Goal: Task Accomplishment & Management: Use online tool/utility

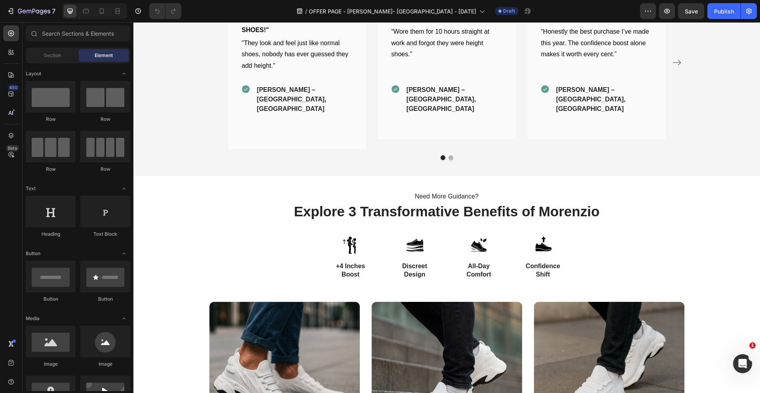
scroll to position [982, 0]
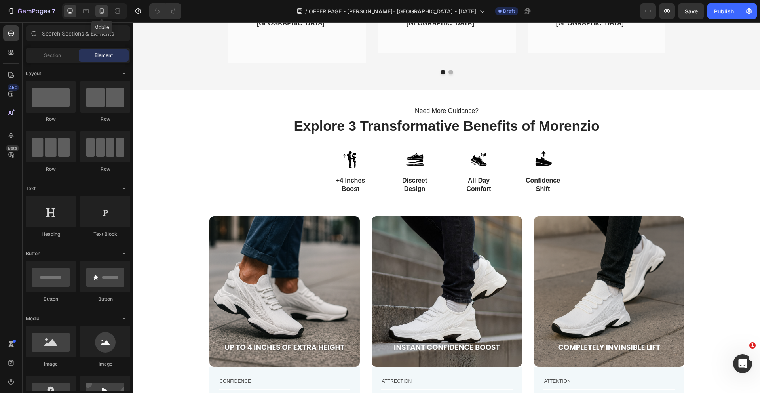
click at [103, 8] on icon at bounding box center [102, 11] width 8 height 8
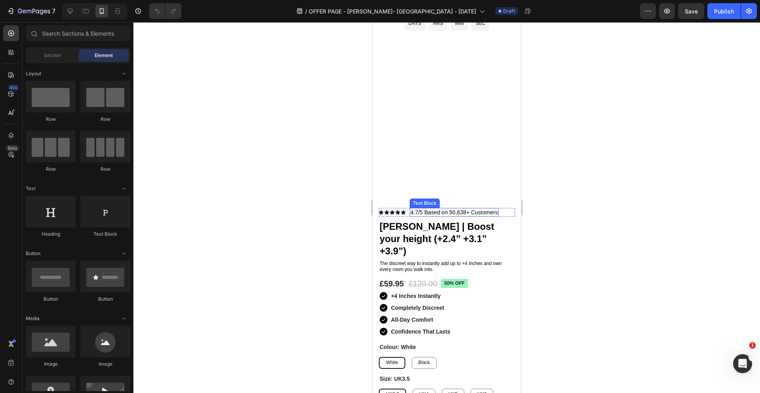
scroll to position [1873, 0]
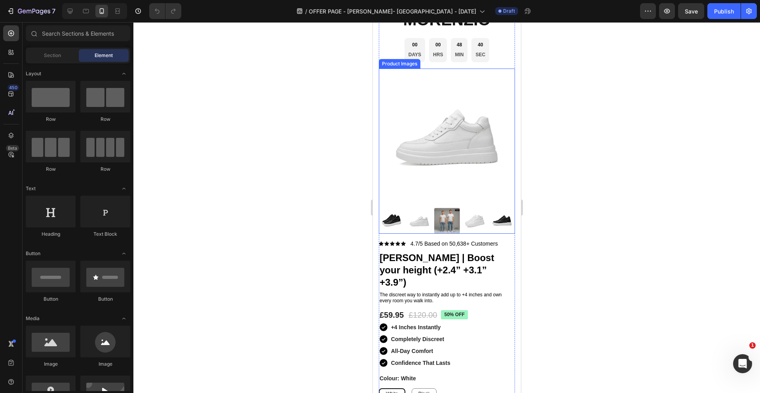
click at [432, 127] on img at bounding box center [447, 137] width 136 height 136
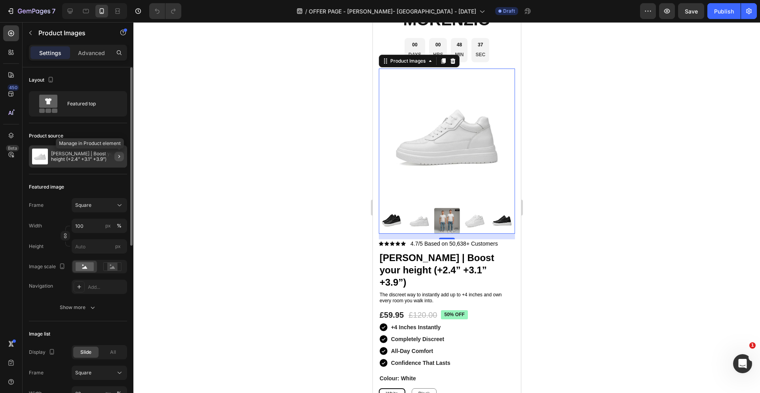
click at [118, 156] on icon "button" at bounding box center [119, 156] width 6 height 6
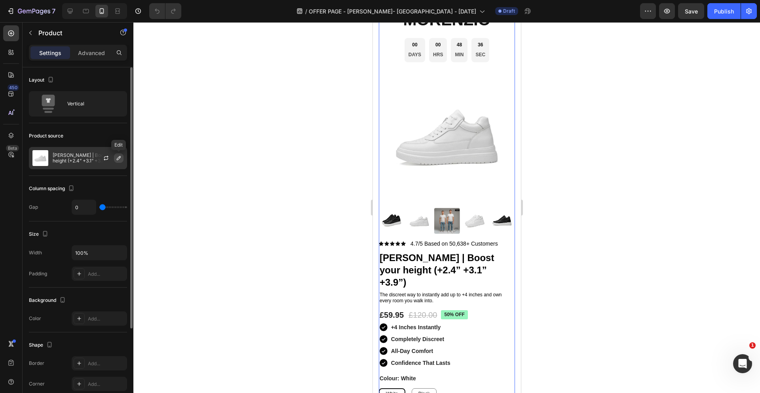
click at [118, 159] on icon "button" at bounding box center [119, 158] width 4 height 4
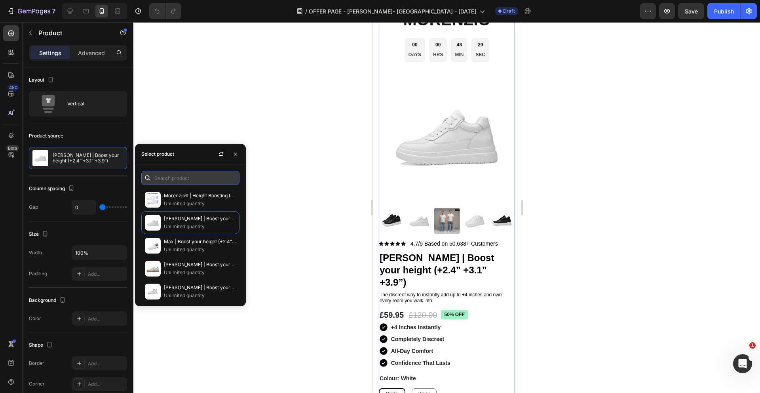
click at [196, 175] on input "text" at bounding box center [190, 178] width 98 height 14
paste input "The Morenzio Confidence Bundle"
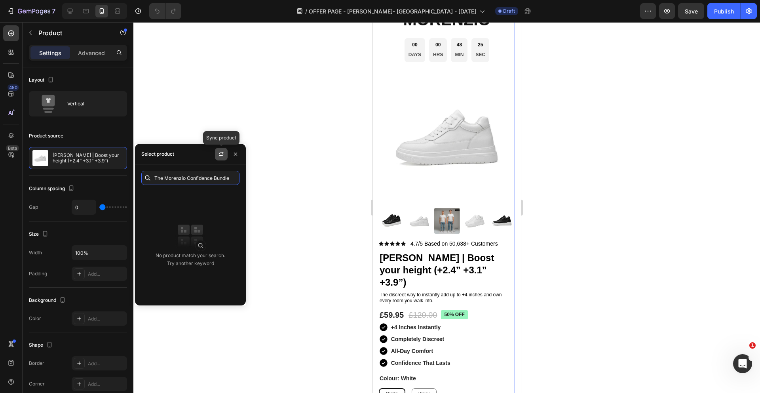
type input "The Morenzio Confidence Bundle"
click at [221, 151] on icon "button" at bounding box center [221, 154] width 6 height 6
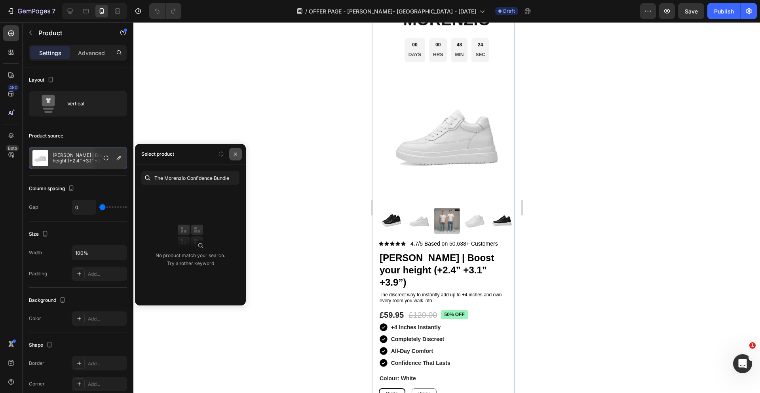
click at [237, 156] on icon "button" at bounding box center [235, 154] width 6 height 6
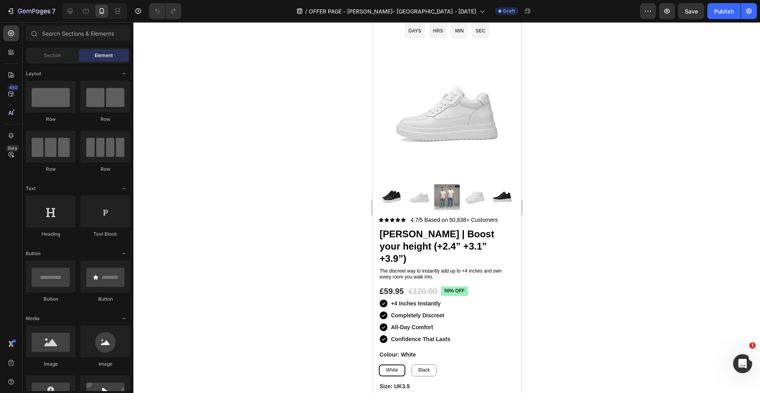
scroll to position [1868, 0]
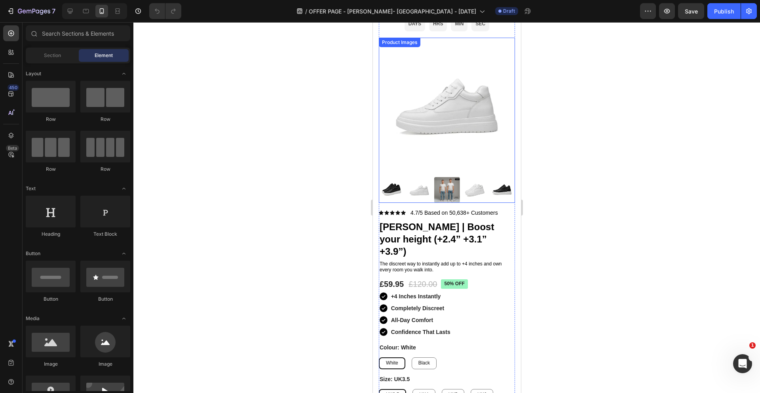
click at [444, 136] on img at bounding box center [447, 106] width 136 height 136
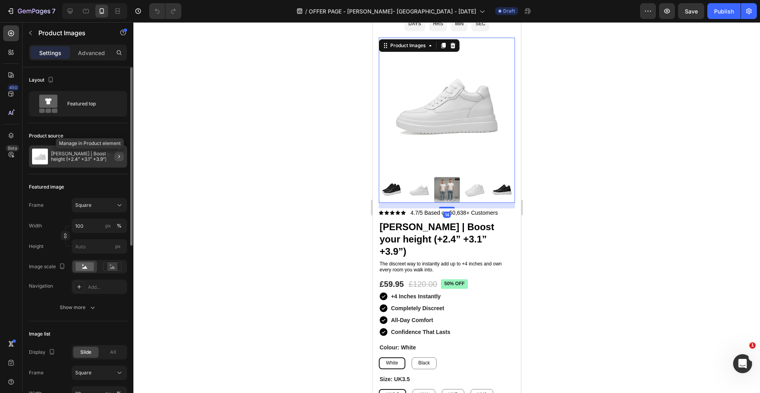
click at [119, 157] on icon "button" at bounding box center [119, 156] width 2 height 3
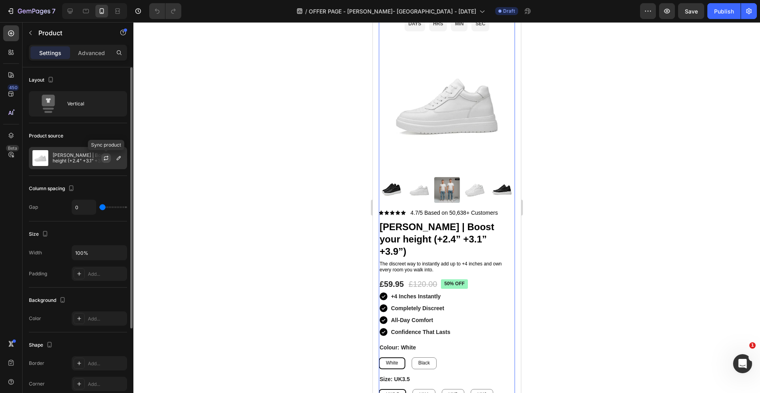
click at [107, 160] on icon "button" at bounding box center [106, 158] width 6 height 6
click at [120, 159] on icon "button" at bounding box center [119, 158] width 6 height 6
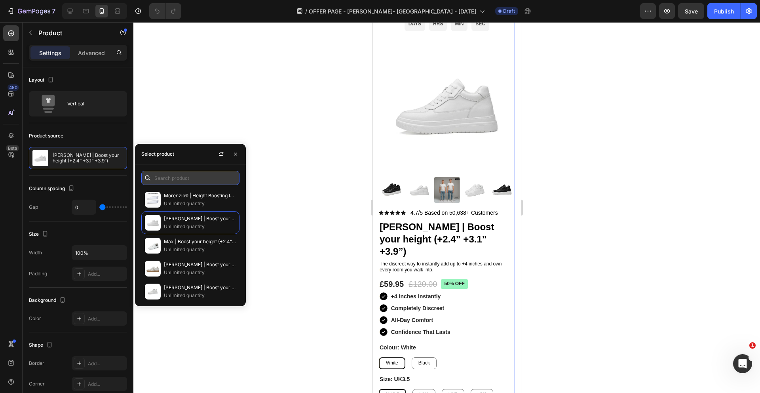
click at [175, 179] on input "text" at bounding box center [190, 178] width 98 height 14
paste input "The Morenzio Confidence Bundle"
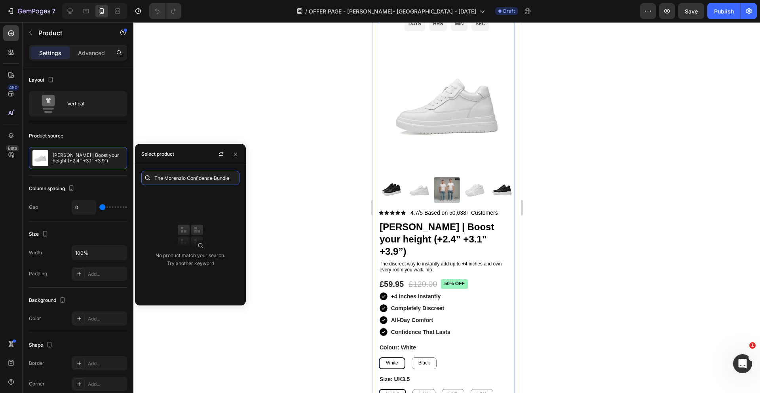
drag, startPoint x: 187, startPoint y: 177, endPoint x: 226, endPoint y: 232, distance: 67.6
click at [226, 232] on div "The Morenzio Confidence Bundle No product match your search. Try another keyword" at bounding box center [190, 234] width 111 height 141
type input "The Morenzi"
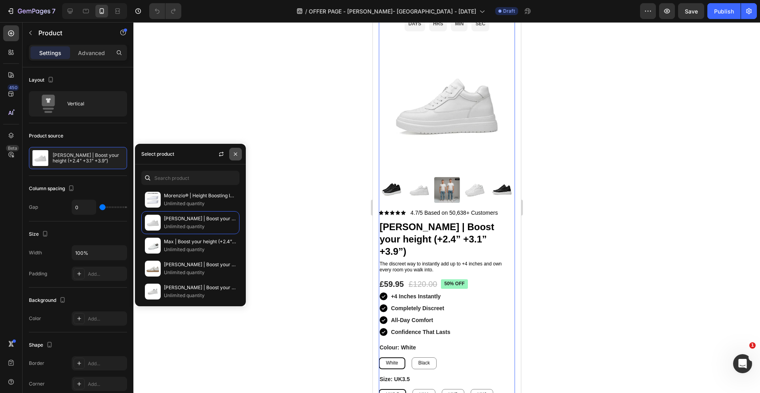
click at [236, 152] on icon "button" at bounding box center [235, 154] width 6 height 6
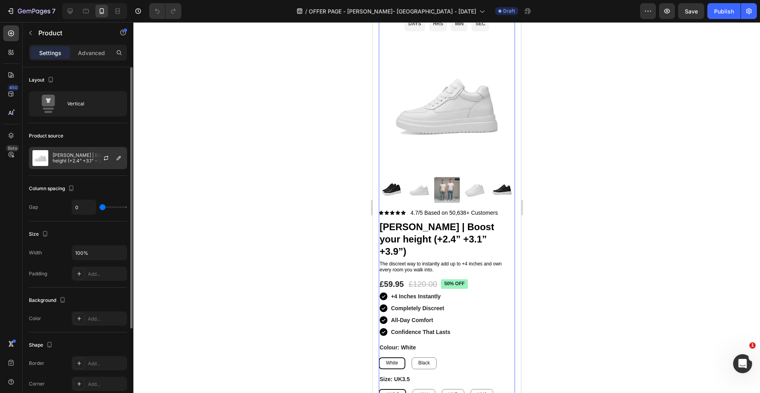
click at [94, 158] on div at bounding box center [109, 157] width 35 height 21
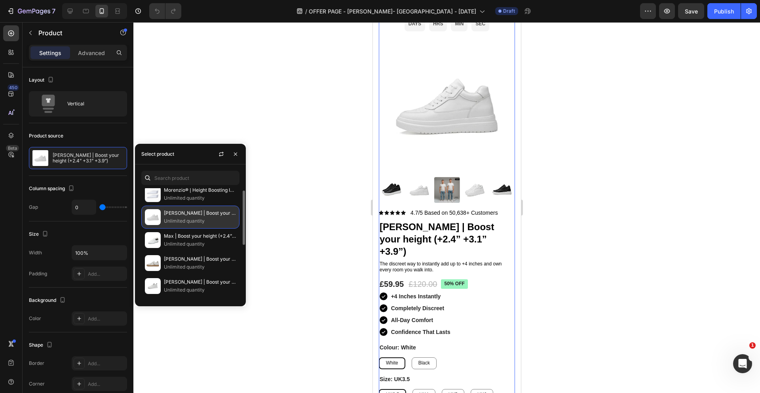
scroll to position [6, 0]
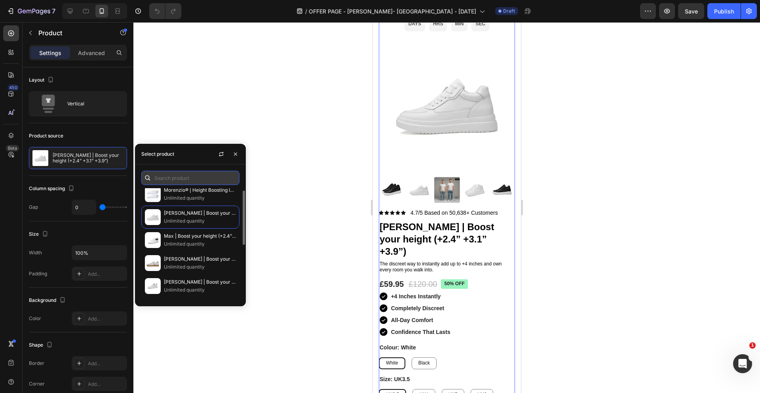
click at [176, 175] on input "text" at bounding box center [190, 178] width 98 height 14
paste input "The Morenzio Confidence Bundle"
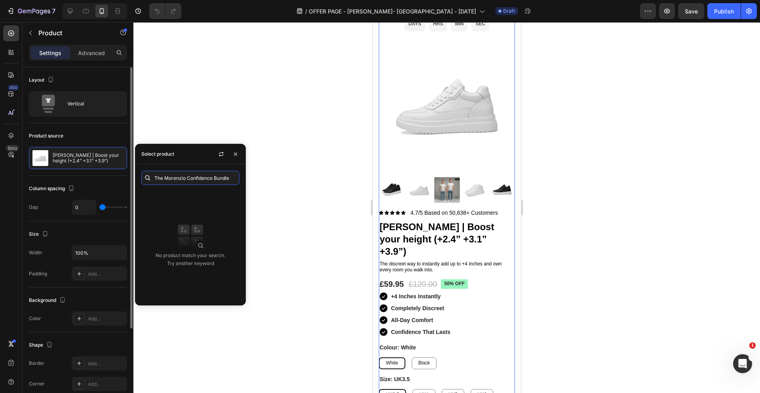
drag, startPoint x: 187, startPoint y: 177, endPoint x: 123, endPoint y: 177, distance: 64.2
click at [123, 0] on body "7 / OFFER PAGE - CHRIS- USA - 23/08/2025 Draft Preview Save Publish 450 Beta Se…" at bounding box center [380, 0] width 760 height 0
drag, startPoint x: 199, startPoint y: 174, endPoint x: 183, endPoint y: 175, distance: 16.2
click at [183, 175] on input "Confidence Bundle" at bounding box center [190, 178] width 98 height 14
click at [192, 181] on input "Confidence Bundle" at bounding box center [190, 178] width 98 height 14
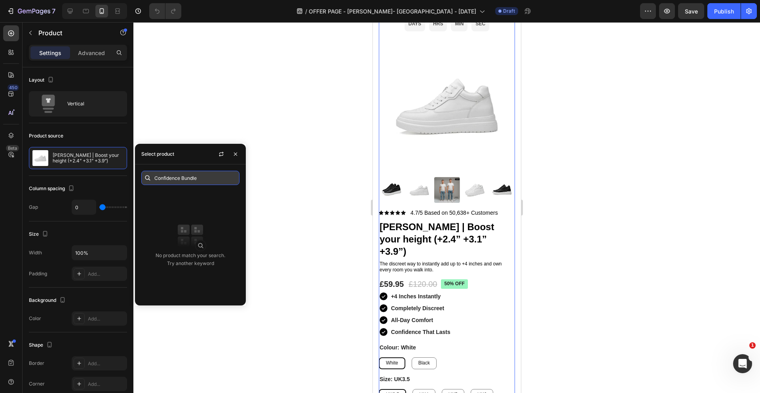
click at [192, 181] on input "Confidence Bundle" at bounding box center [190, 178] width 98 height 14
click at [181, 180] on input "Confidence Bundle" at bounding box center [190, 178] width 98 height 14
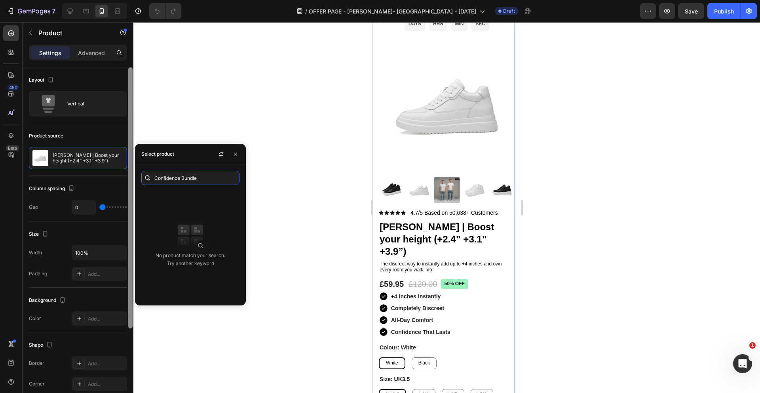
drag, startPoint x: 181, startPoint y: 179, endPoint x: 127, endPoint y: 179, distance: 53.5
click at [127, 0] on body "7 / OFFER PAGE - CHRIS- USA - 23/08/2025 Draft Preview Save Publish 450 Beta Se…" at bounding box center [380, 0] width 760 height 0
type input "Bundle"
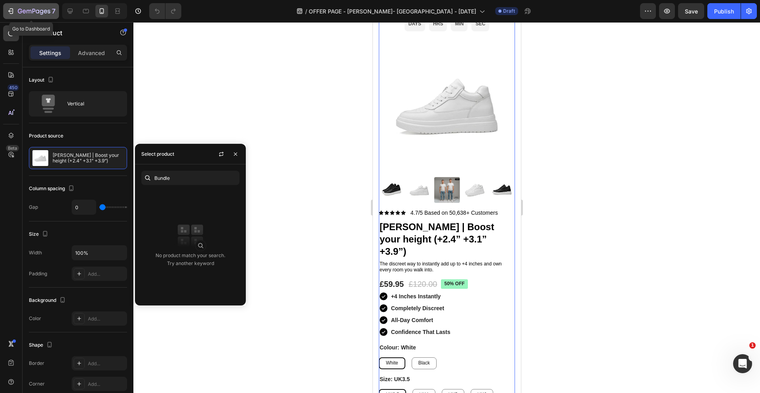
click at [25, 13] on icon "button" at bounding box center [34, 11] width 32 height 7
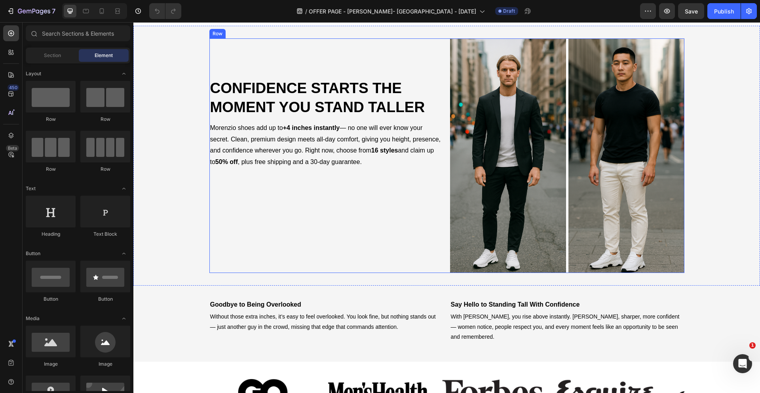
scroll to position [403, 0]
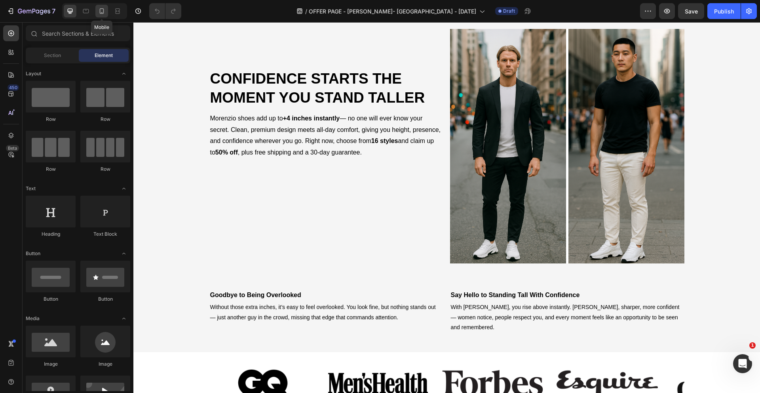
click at [100, 14] on icon at bounding box center [102, 11] width 8 height 8
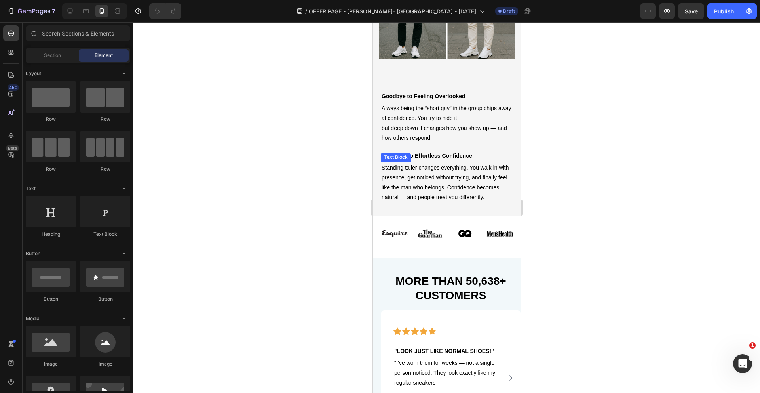
scroll to position [457, 0]
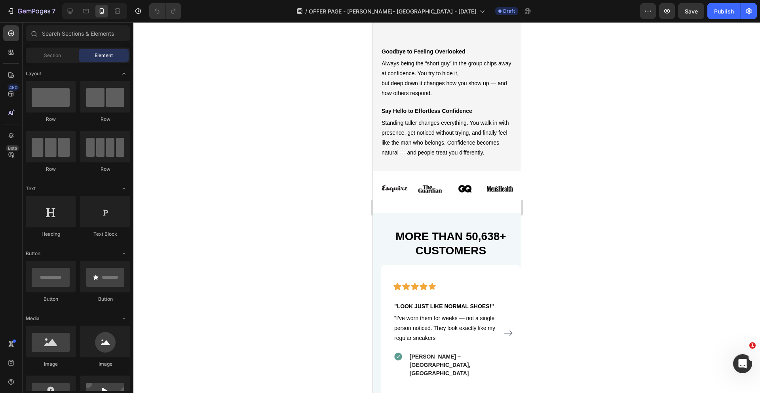
click at [554, 122] on div at bounding box center [446, 207] width 627 height 371
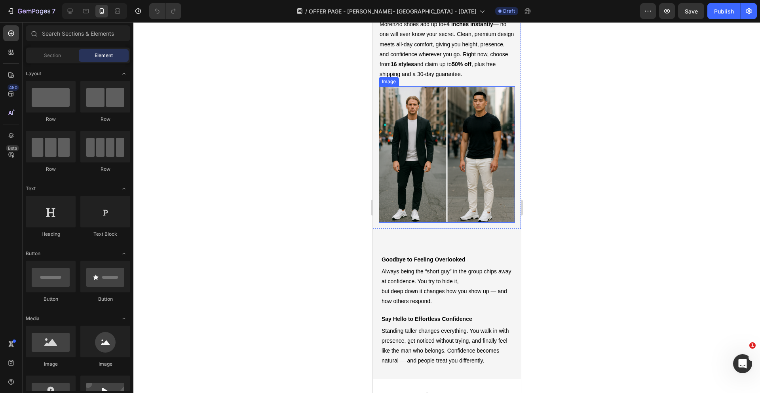
click at [554, 156] on div at bounding box center [446, 207] width 627 height 371
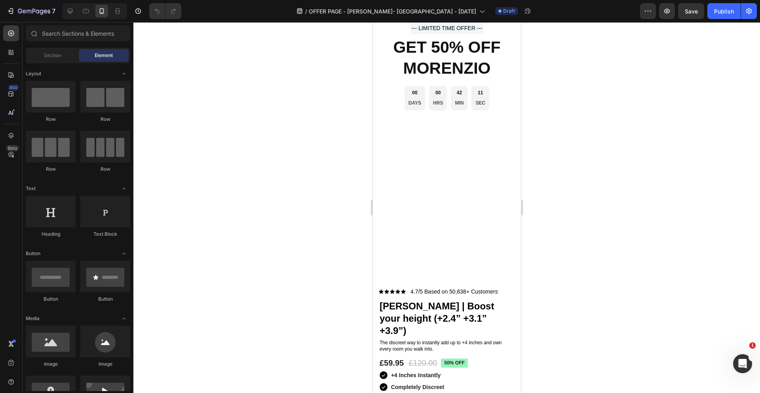
scroll to position [1742, 0]
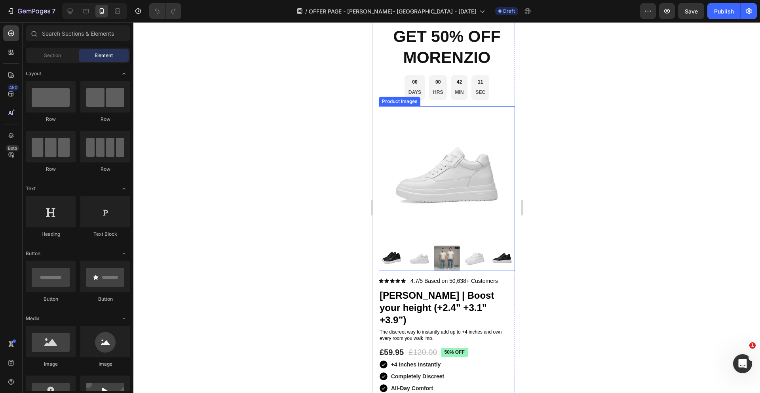
click at [447, 173] on img at bounding box center [447, 174] width 136 height 136
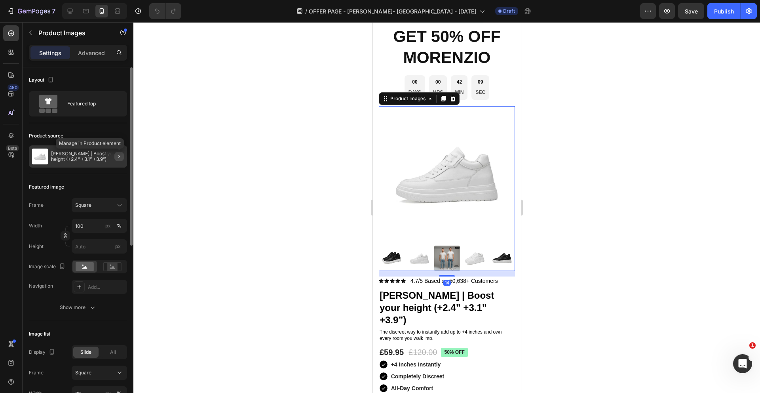
click at [117, 156] on icon "button" at bounding box center [119, 156] width 6 height 6
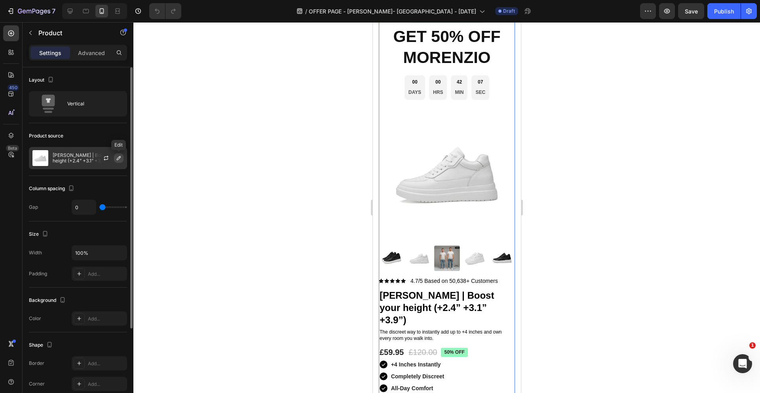
click at [119, 159] on icon "button" at bounding box center [119, 158] width 6 height 6
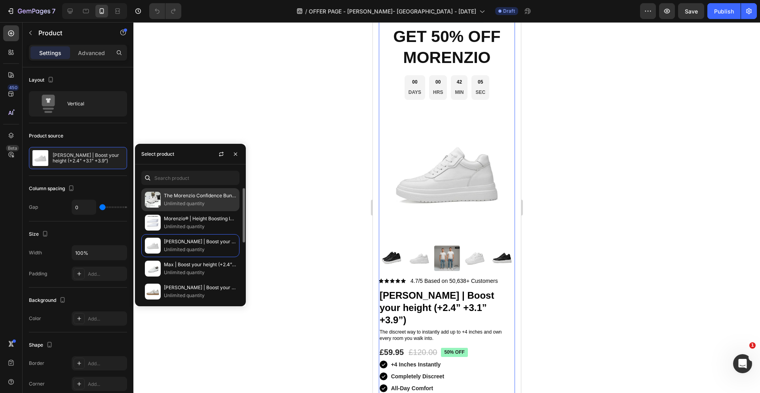
click at [184, 200] on p "Unlimited quantity" at bounding box center [200, 204] width 72 height 8
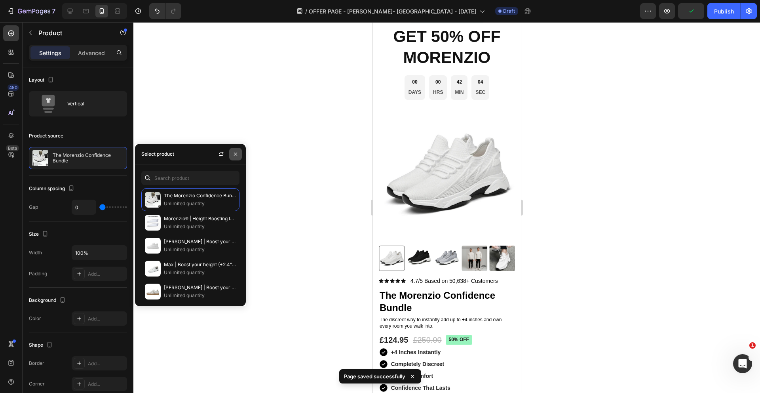
click at [236, 152] on icon "button" at bounding box center [235, 154] width 6 height 6
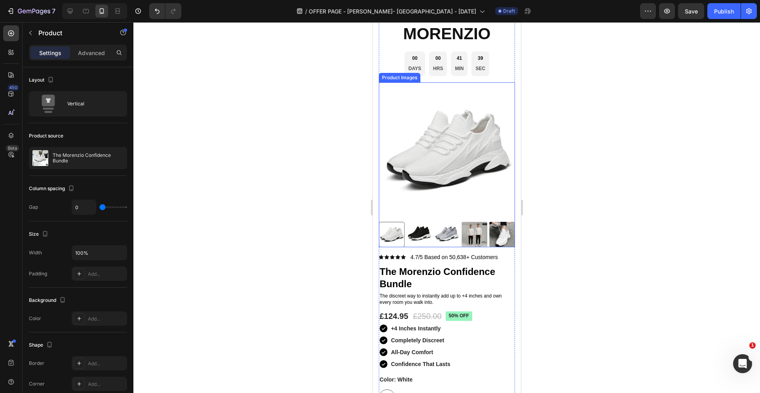
scroll to position [1780, 0]
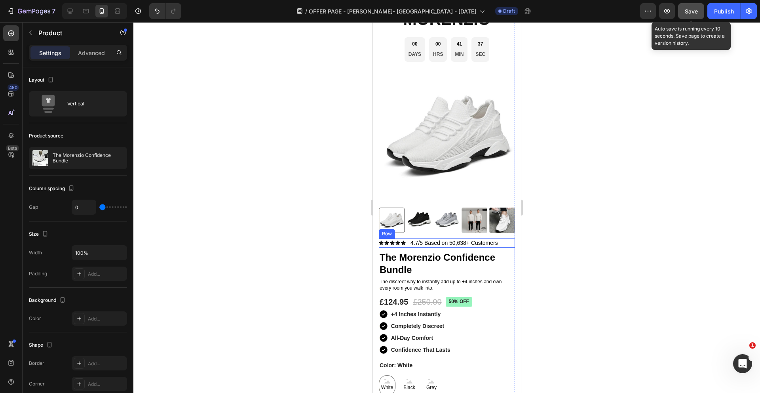
click at [691, 14] on span "Save" at bounding box center [691, 11] width 13 height 7
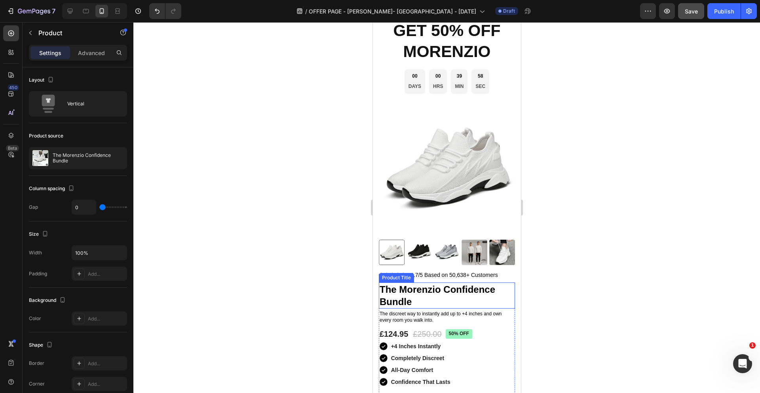
scroll to position [1763, 0]
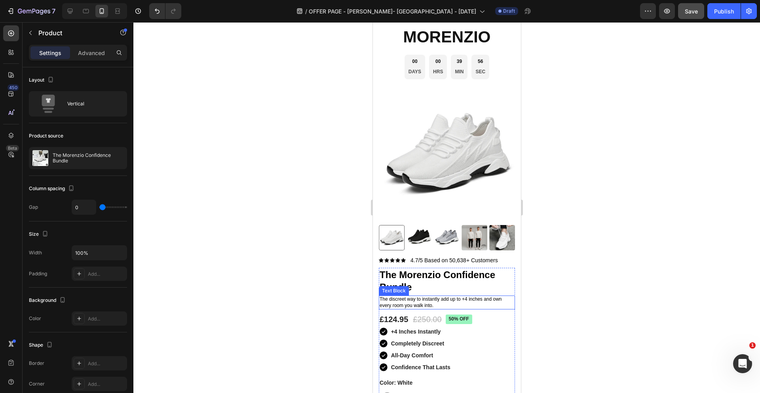
click at [546, 302] on div at bounding box center [446, 207] width 627 height 371
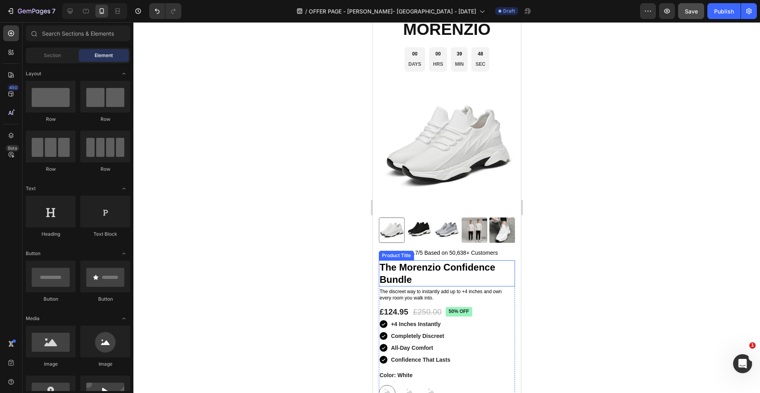
scroll to position [1766, 0]
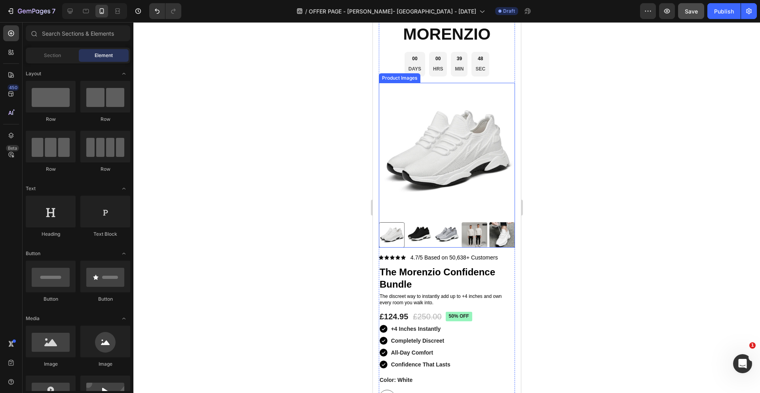
click at [446, 166] on img at bounding box center [447, 151] width 136 height 136
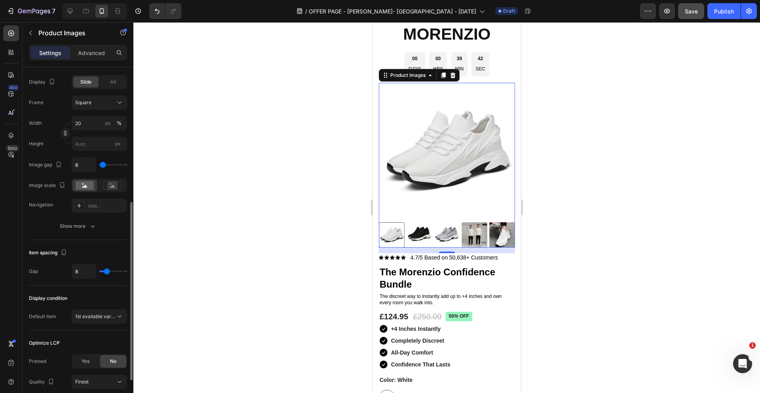
scroll to position [264, 0]
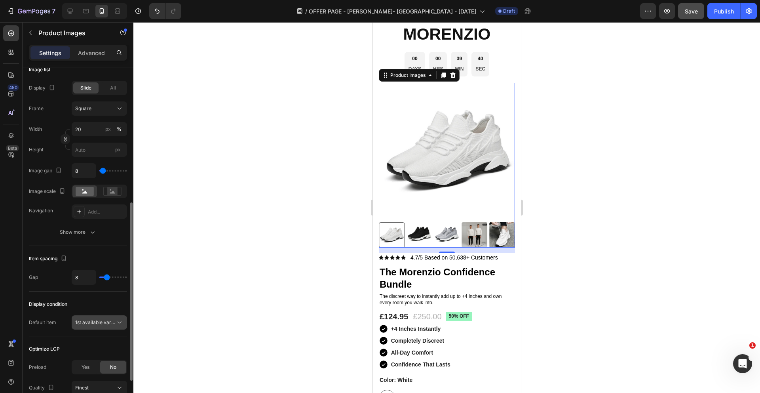
click at [116, 324] on icon at bounding box center [120, 322] width 8 height 8
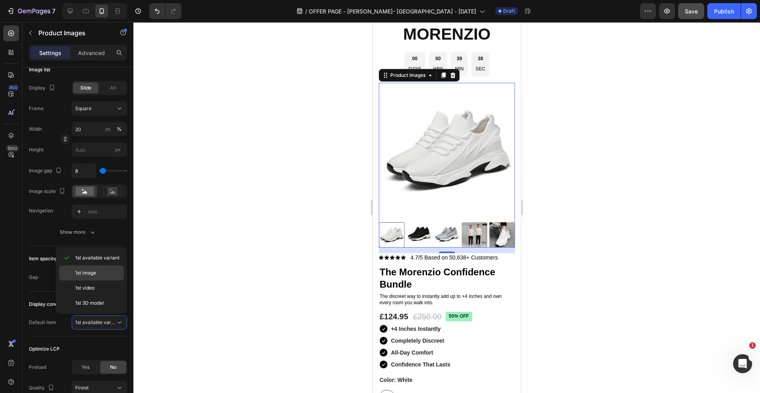
click at [102, 272] on p "1st image" at bounding box center [97, 272] width 45 height 7
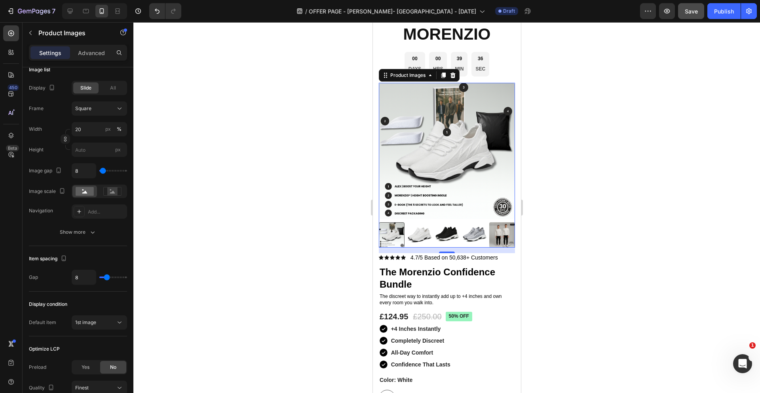
click at [603, 228] on div at bounding box center [446, 207] width 627 height 371
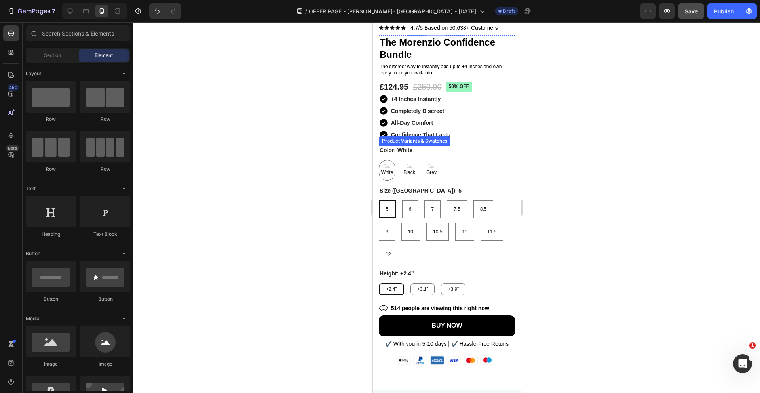
scroll to position [1994, 0]
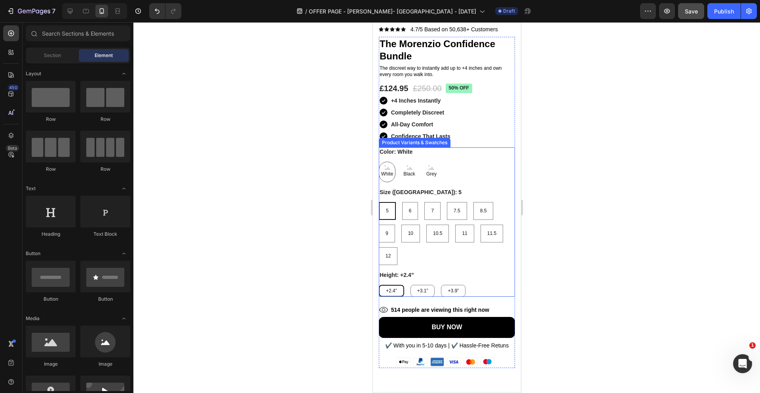
click at [451, 173] on div "White White White Black Black Black Grey Grey Grey" at bounding box center [447, 172] width 136 height 21
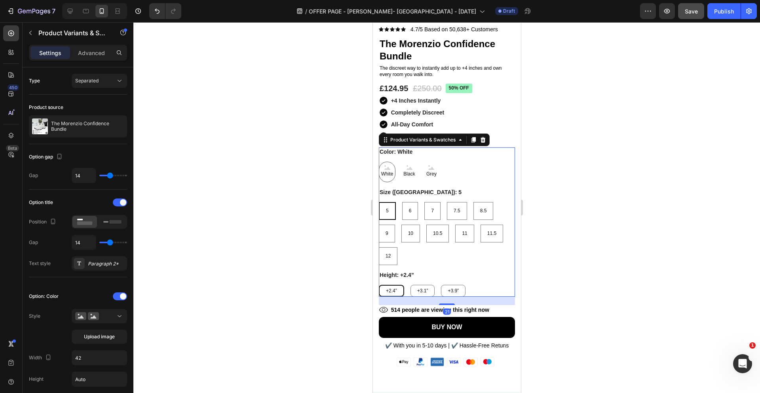
click at [580, 172] on div at bounding box center [446, 207] width 627 height 371
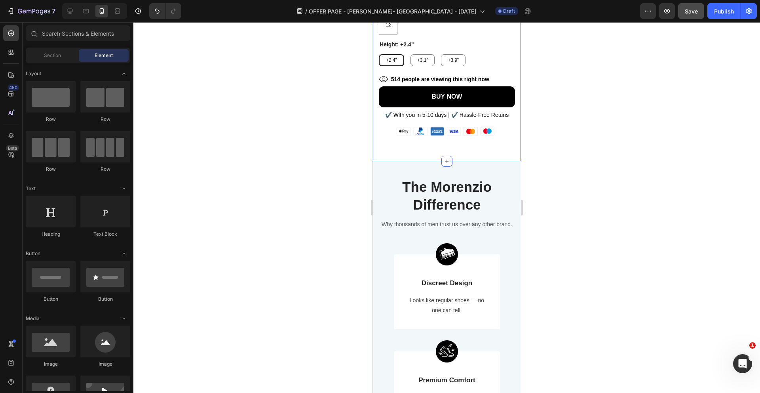
scroll to position [2198, 0]
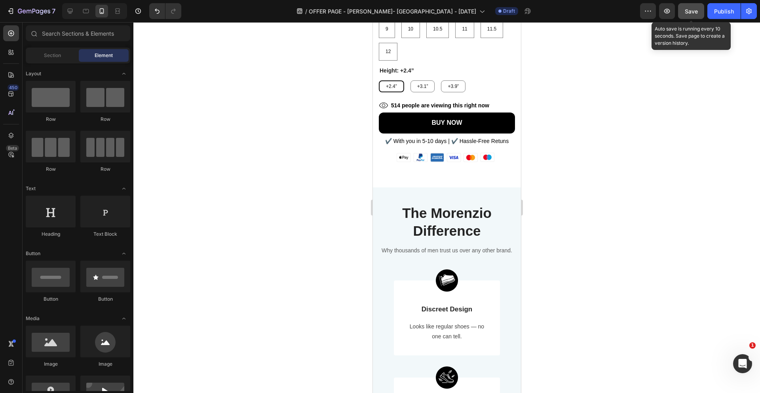
click at [699, 12] on button "Save" at bounding box center [691, 11] width 26 height 16
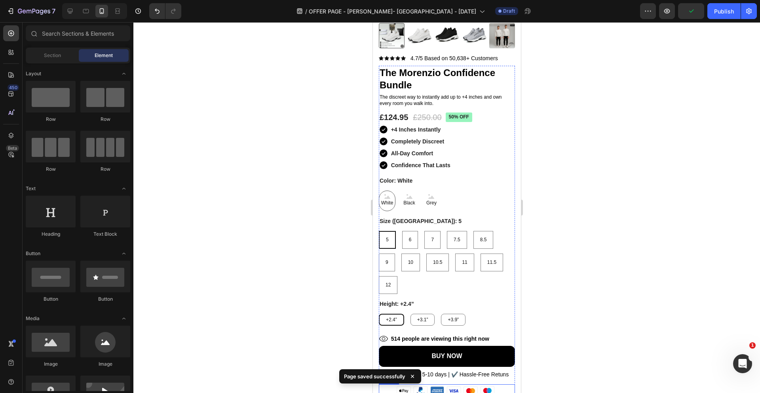
scroll to position [1962, 0]
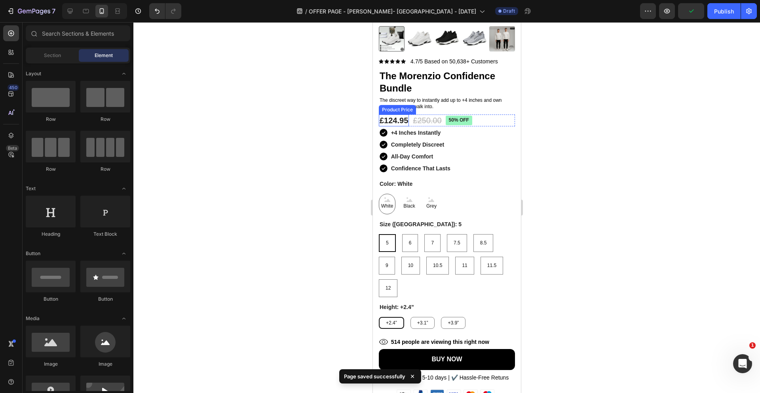
click at [403, 121] on div "£124.95" at bounding box center [394, 120] width 30 height 12
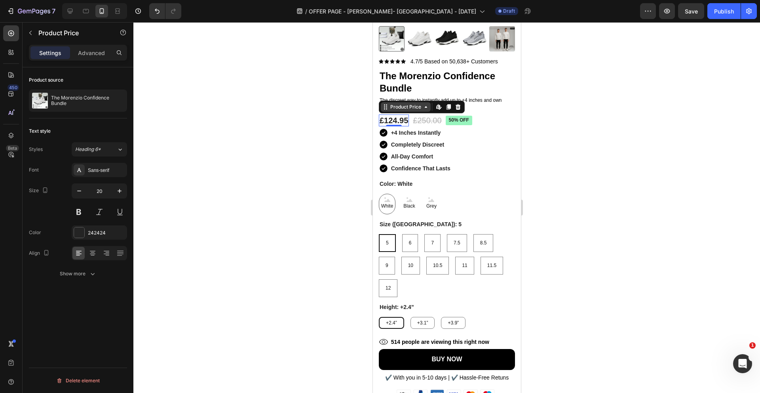
click at [425, 106] on icon at bounding box center [426, 107] width 6 height 6
click at [424, 107] on icon at bounding box center [426, 107] width 6 height 6
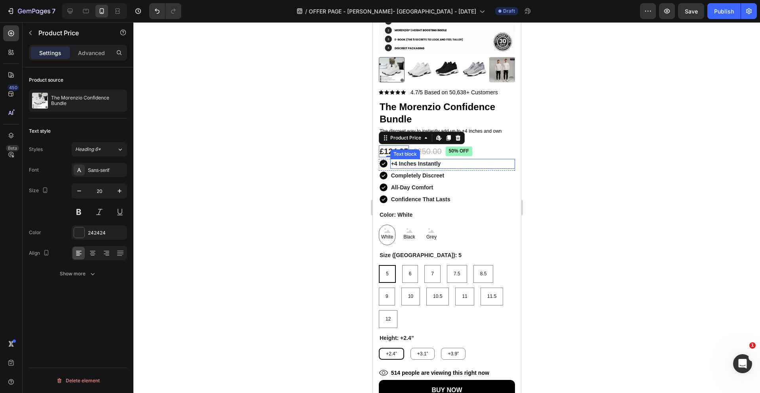
scroll to position [1921, 0]
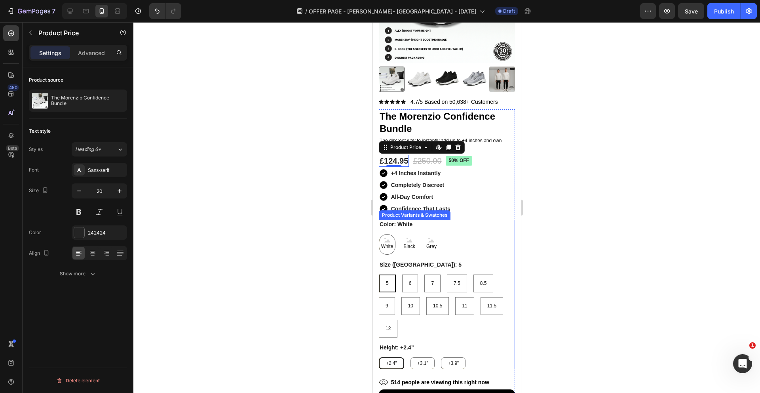
click at [398, 244] on div "White White White Black Black Black Grey Grey Grey" at bounding box center [447, 244] width 136 height 21
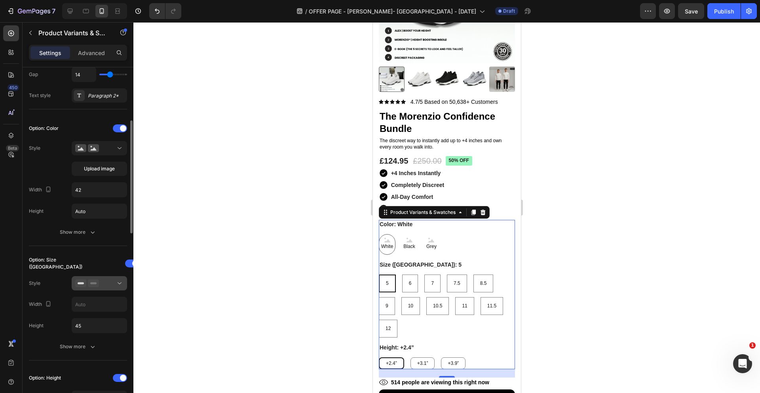
scroll to position [162, 0]
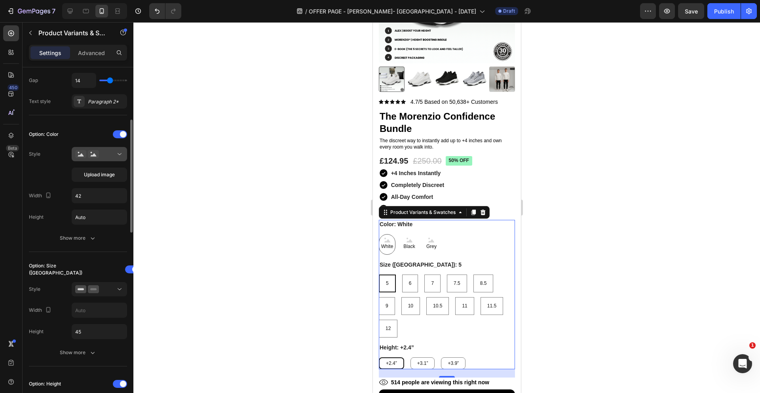
click at [119, 156] on icon at bounding box center [120, 154] width 8 height 8
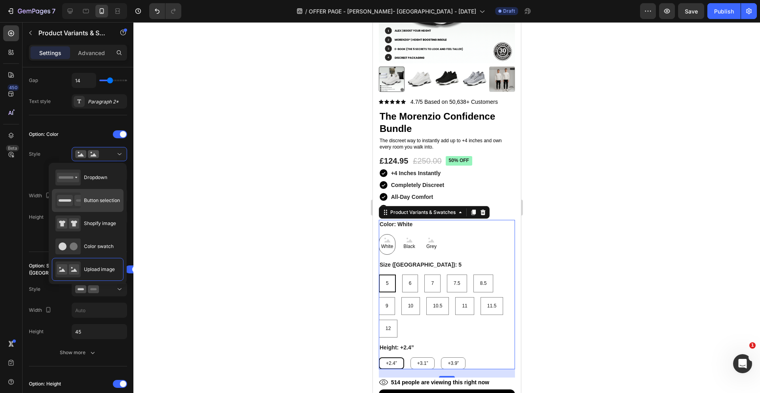
click at [110, 193] on div "Button selection" at bounding box center [87, 200] width 65 height 16
type input "45"
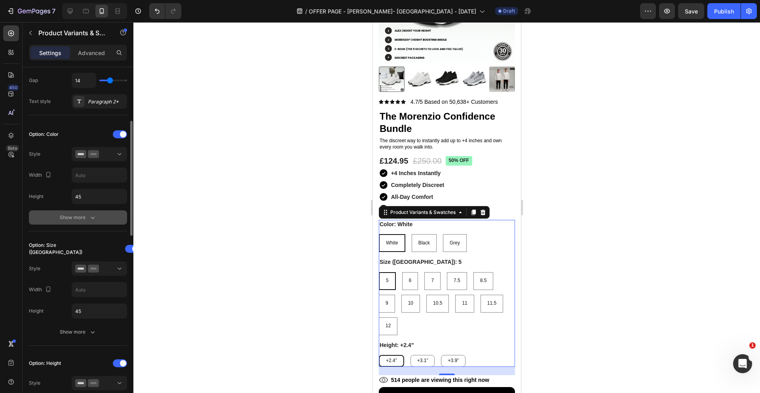
click at [83, 217] on div "Show more" at bounding box center [78, 217] width 37 height 8
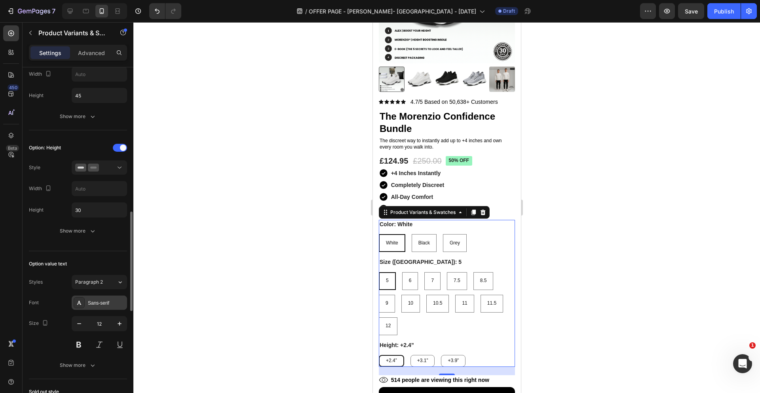
scroll to position [528, 0]
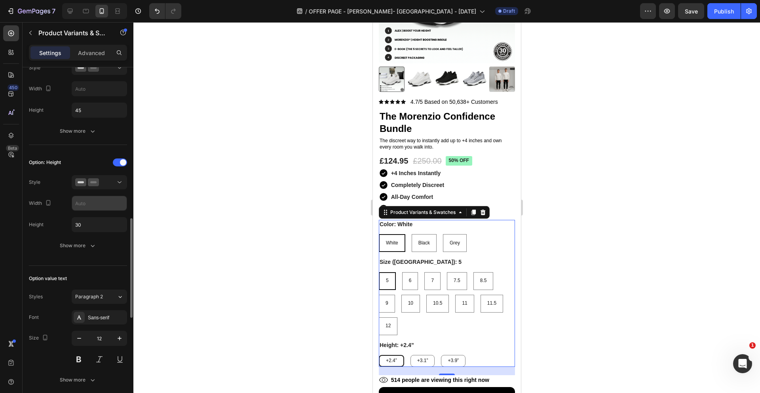
click at [98, 228] on input "30" at bounding box center [99, 224] width 55 height 14
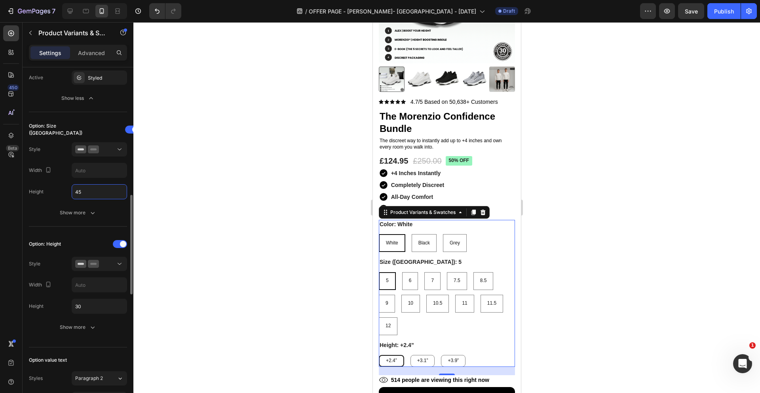
click at [97, 193] on input "45" at bounding box center [99, 192] width 55 height 14
paste input "30"
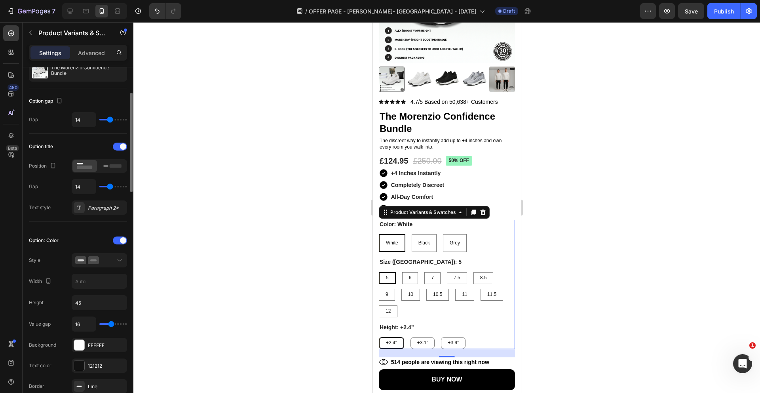
scroll to position [55, 0]
type input "30"
click at [99, 305] on input "45" at bounding box center [99, 303] width 55 height 14
paste input "30"
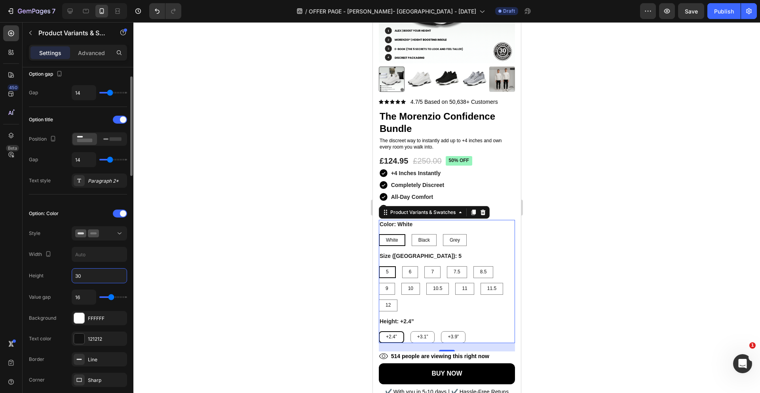
scroll to position [89, 0]
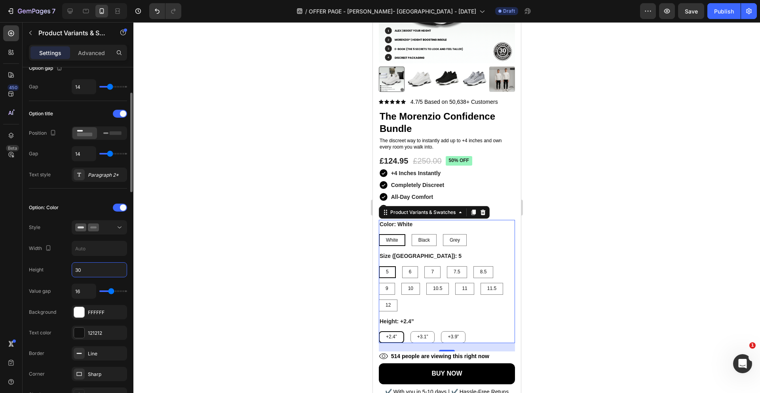
type input "30"
click at [99, 281] on div "Option: Color Style Width Height 30 Value gap 16 Background FFFFFF Text color 1…" at bounding box center [78, 332] width 98 height 262
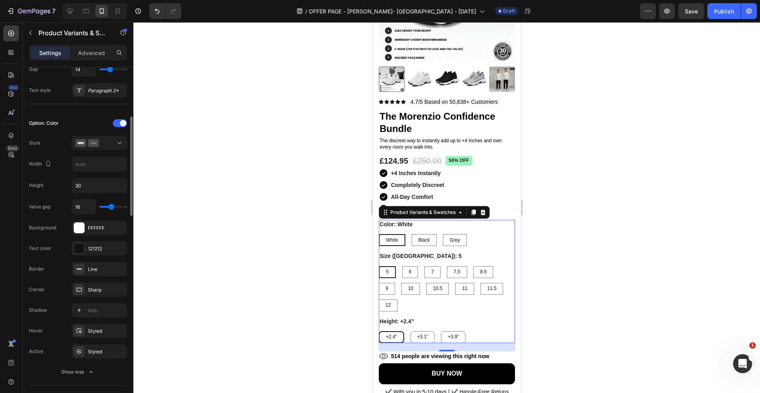
scroll to position [203, 0]
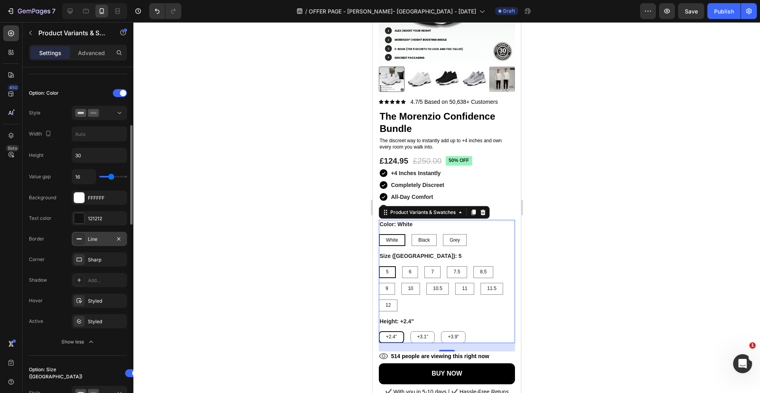
click at [99, 242] on div "Line" at bounding box center [99, 239] width 23 height 7
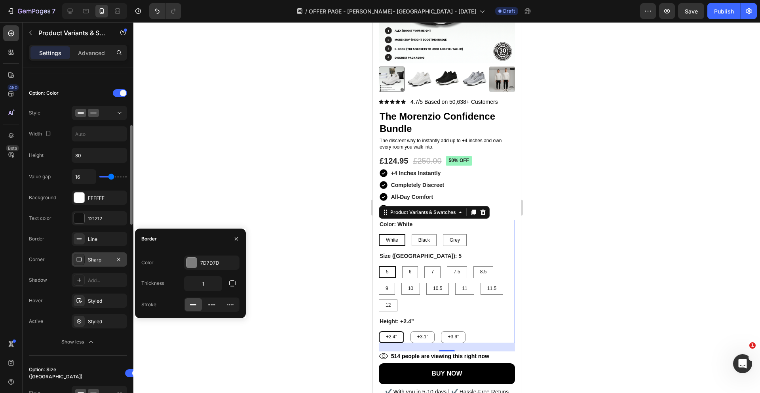
click at [94, 257] on div "Sharp" at bounding box center [99, 259] width 23 height 7
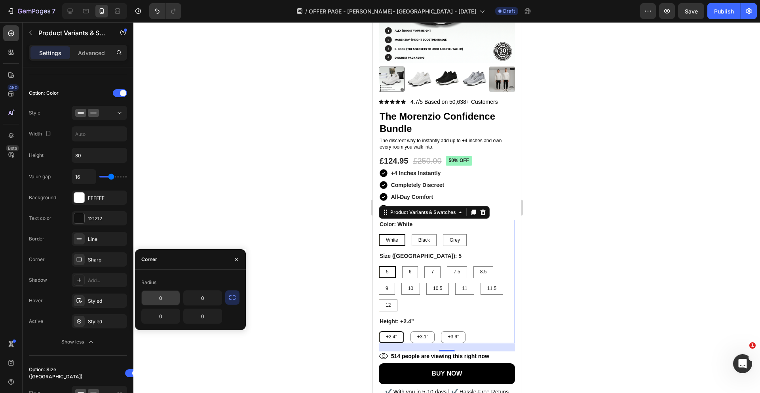
click at [169, 297] on input "0" at bounding box center [161, 298] width 38 height 14
type input "12"
click at [202, 301] on input "0" at bounding box center [203, 298] width 38 height 14
type input "12"
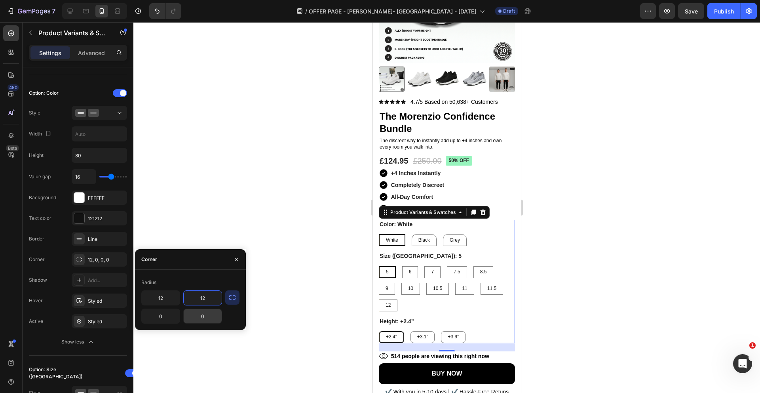
click at [211, 316] on input "0" at bounding box center [203, 316] width 38 height 14
type input "12"
click at [179, 318] on input "0" at bounding box center [161, 316] width 38 height 14
type input "12"
click at [206, 311] on input "12" at bounding box center [203, 316] width 38 height 14
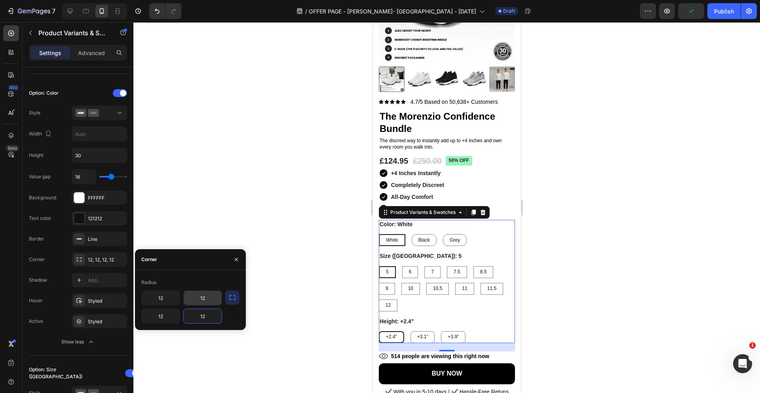
click at [202, 293] on input "12" at bounding box center [203, 298] width 38 height 14
type input "8"
click at [235, 299] on icon "button" at bounding box center [232, 297] width 6 height 5
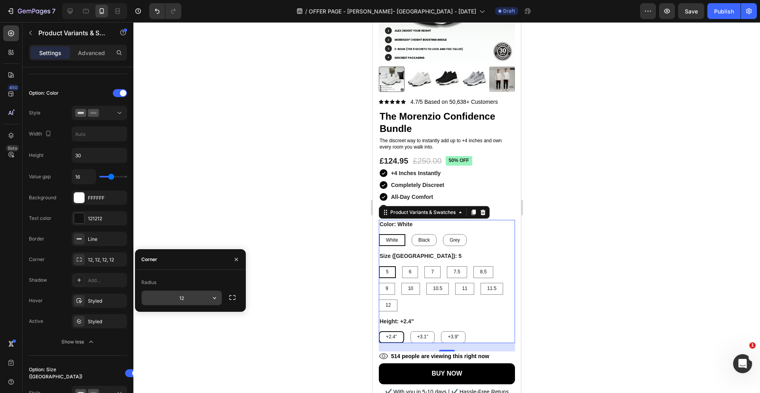
click at [174, 298] on input "12" at bounding box center [182, 298] width 80 height 14
type input "8"
click at [200, 281] on div "Radius" at bounding box center [190, 282] width 98 height 13
click at [211, 295] on icon "button" at bounding box center [215, 298] width 8 height 8
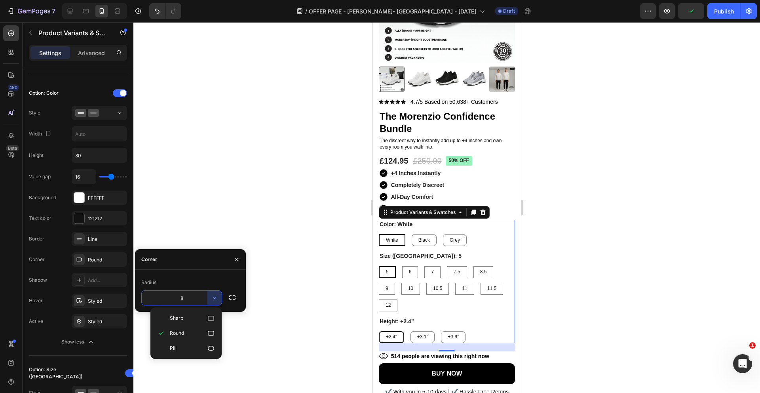
click at [189, 299] on input "8" at bounding box center [182, 298] width 80 height 14
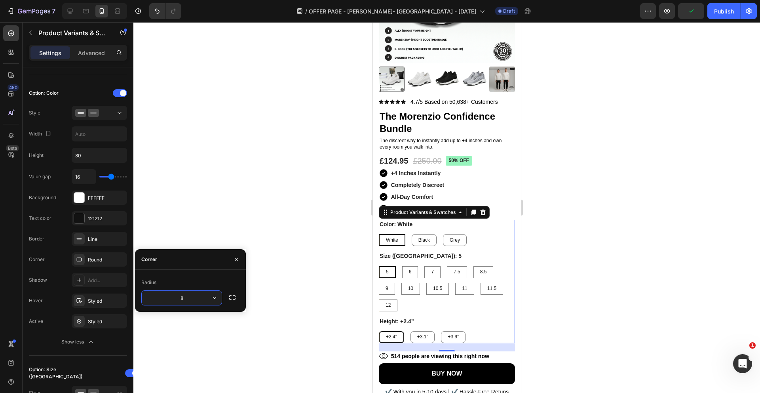
click at [189, 299] on input "8" at bounding box center [182, 298] width 80 height 14
click at [95, 270] on div "Value gap 16 Background FFFFFF Text color 121212 Border Line Corner Round Shado…" at bounding box center [78, 259] width 98 height 180
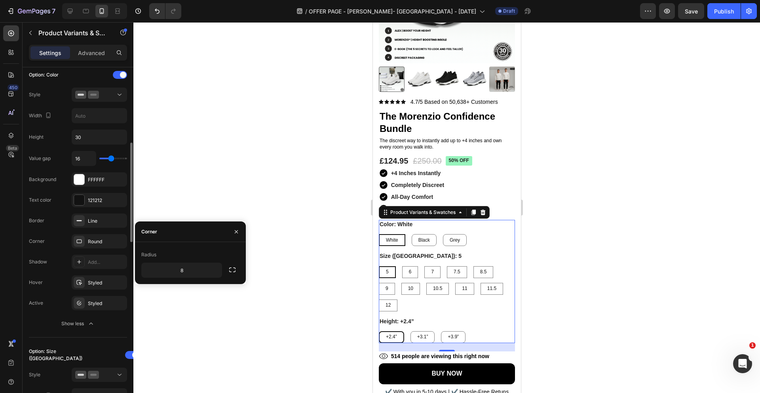
scroll to position [251, 0]
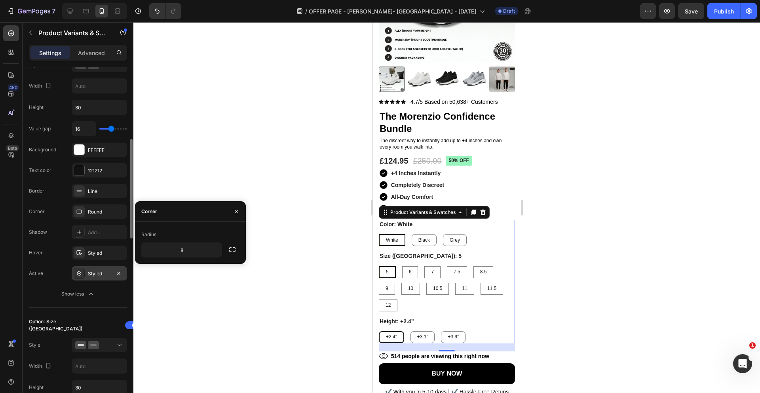
click at [90, 274] on div "Styled" at bounding box center [99, 273] width 23 height 7
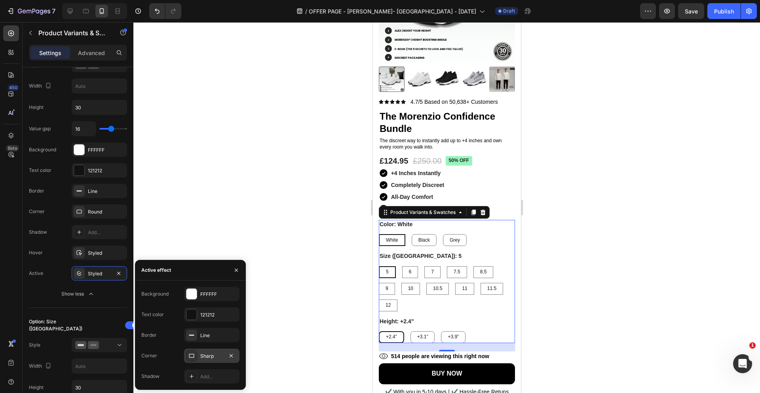
click at [209, 354] on div "Sharp" at bounding box center [211, 355] width 23 height 7
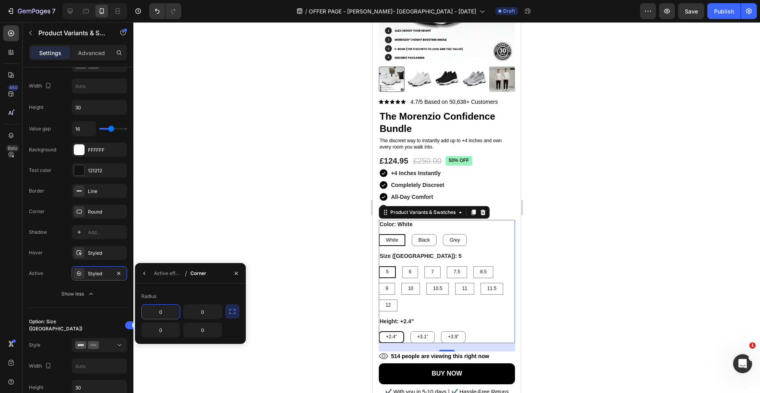
click at [171, 314] on input "0" at bounding box center [161, 312] width 38 height 14
paste input "8"
type input "8"
click at [215, 312] on input "0" at bounding box center [203, 312] width 38 height 14
paste input "8"
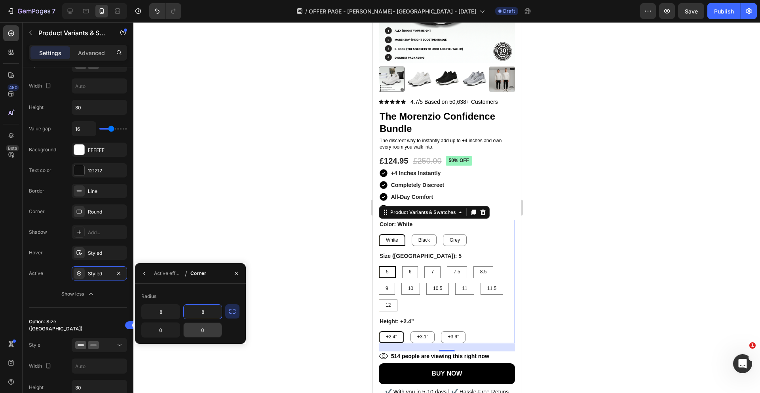
type input "8"
click at [195, 329] on input "0" at bounding box center [203, 330] width 38 height 14
paste input "8"
type input "8"
click at [163, 330] on input "0" at bounding box center [161, 330] width 38 height 14
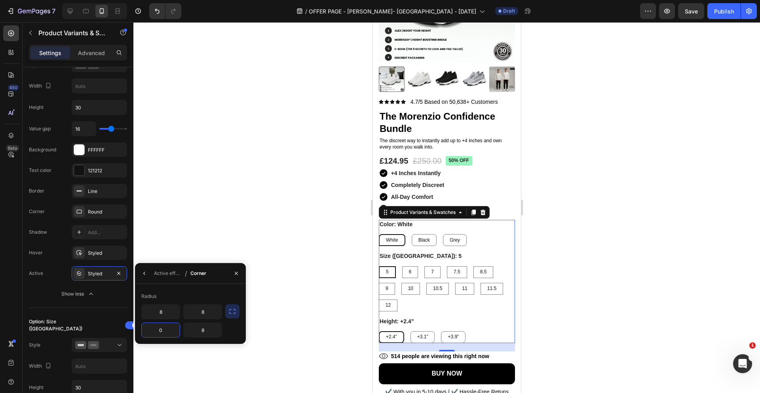
paste input "8"
type input "8"
click at [231, 316] on button "button" at bounding box center [232, 311] width 14 height 14
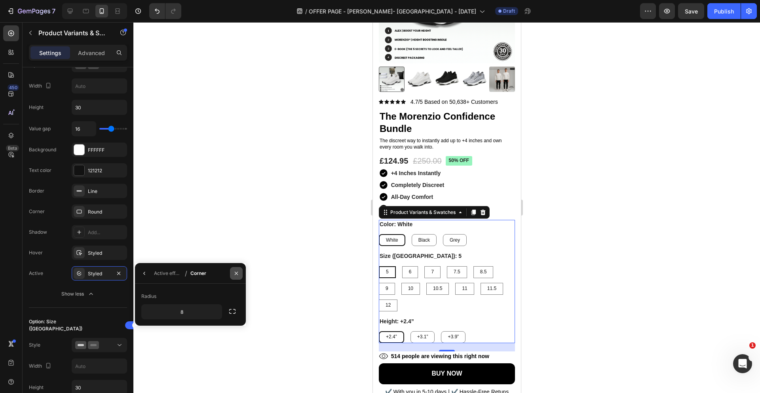
click at [238, 269] on button "button" at bounding box center [236, 273] width 13 height 13
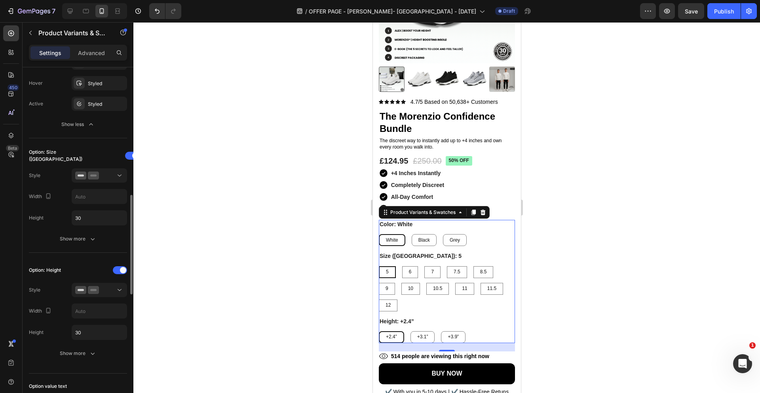
scroll to position [426, 0]
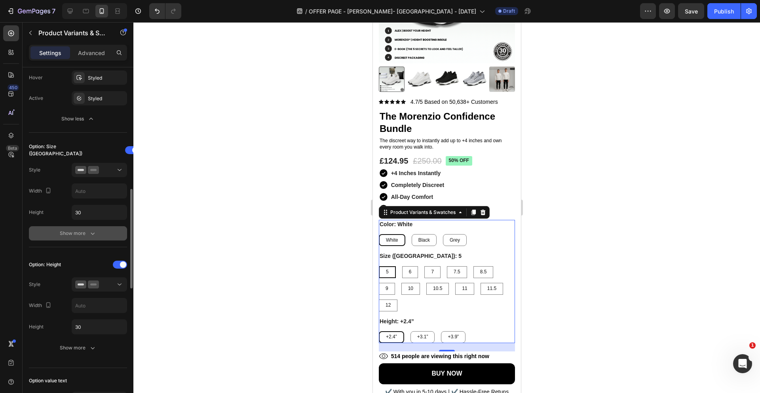
click at [85, 234] on div "Show more" at bounding box center [78, 233] width 37 height 8
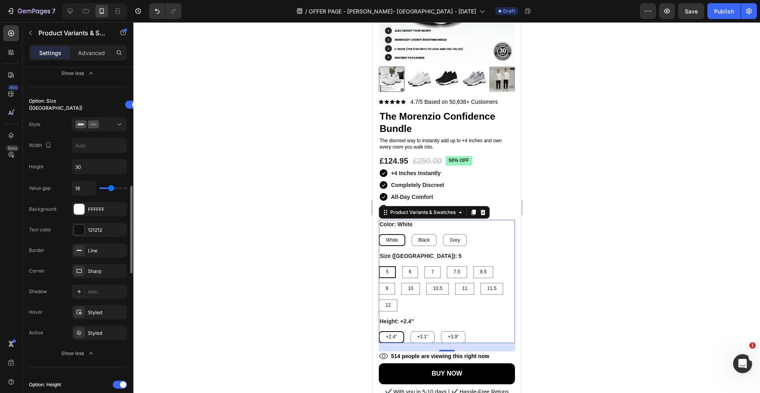
scroll to position [499, 0]
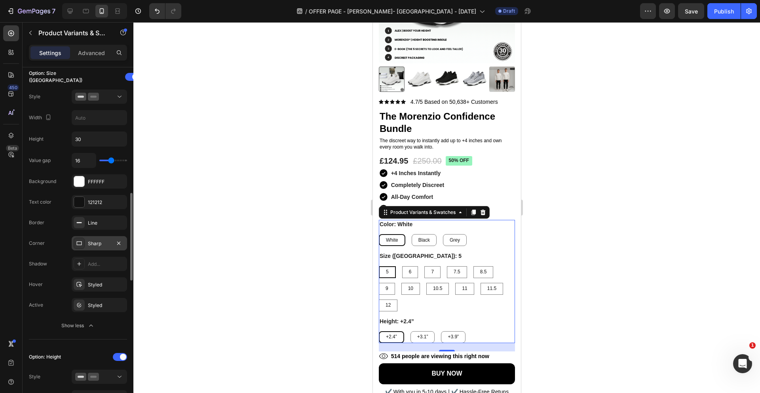
click at [99, 239] on div "Sharp" at bounding box center [99, 243] width 55 height 14
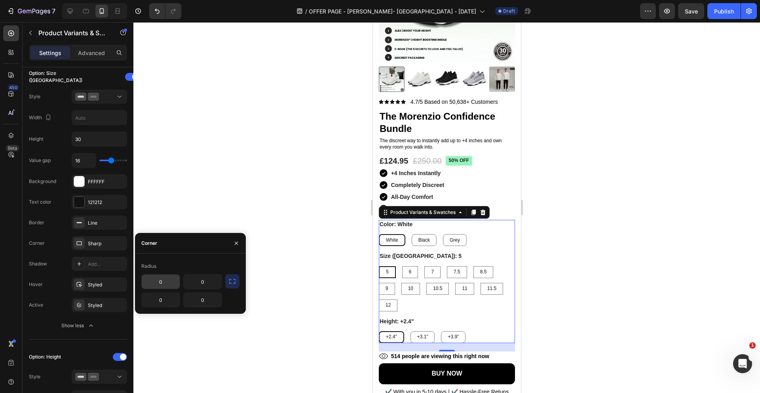
click at [169, 279] on input "0" at bounding box center [161, 281] width 38 height 14
paste input "8"
type input "8"
click at [201, 280] on input "0" at bounding box center [203, 281] width 38 height 14
paste input "8"
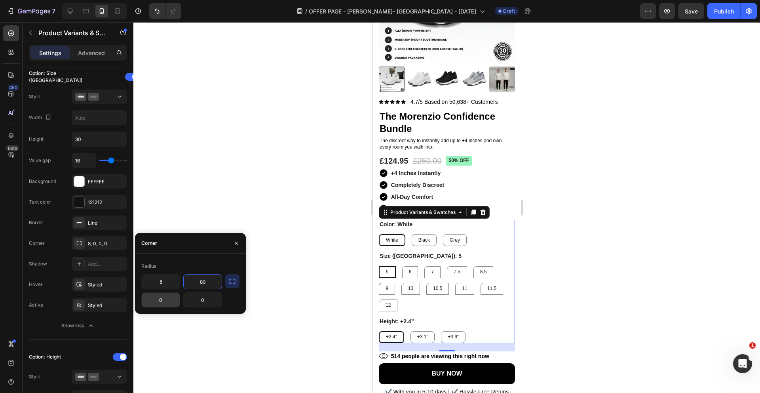
type input "80"
click at [175, 302] on input "0" at bounding box center [161, 300] width 38 height 14
paste input "8"
type input "8"
click at [201, 302] on input "0" at bounding box center [203, 300] width 38 height 14
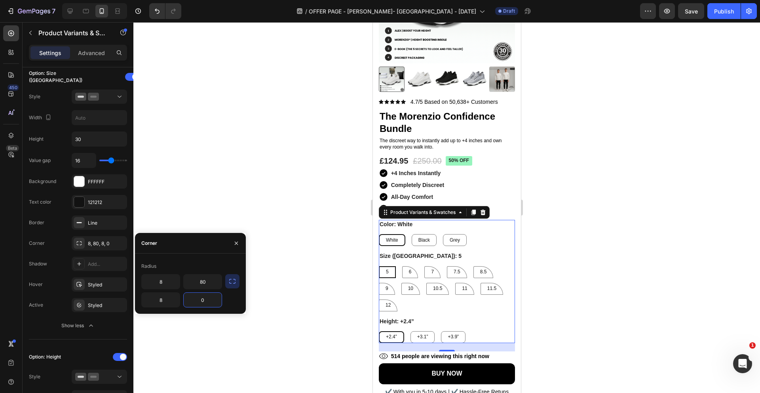
paste input "8"
type input "8"
click at [210, 285] on input "80" at bounding box center [203, 281] width 38 height 14
paste input "text"
type input "8"
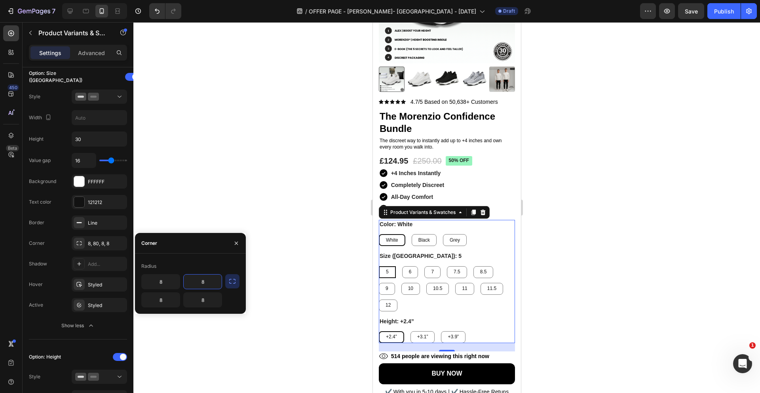
click at [234, 279] on icon "button" at bounding box center [232, 281] width 6 height 5
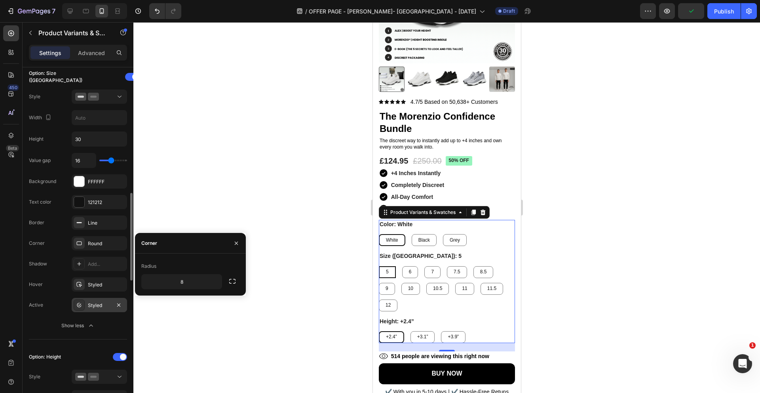
click at [102, 301] on div "Styled" at bounding box center [99, 305] width 55 height 14
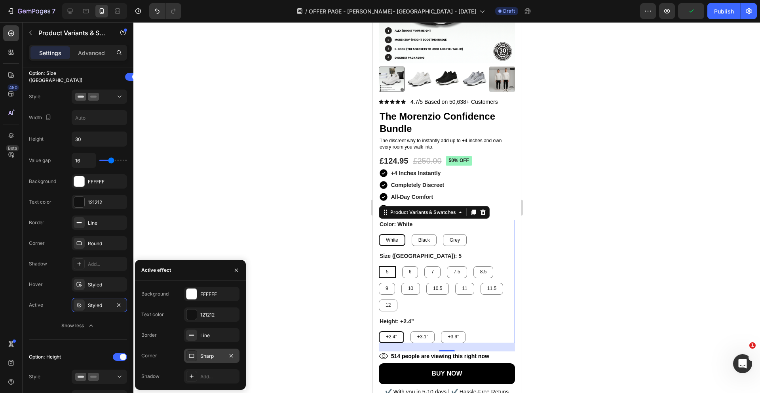
click at [208, 355] on div "Sharp" at bounding box center [211, 355] width 23 height 7
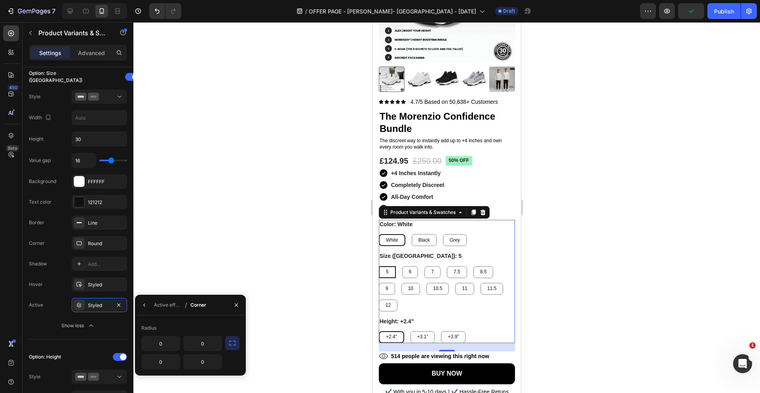
click at [234, 338] on button "button" at bounding box center [232, 343] width 14 height 14
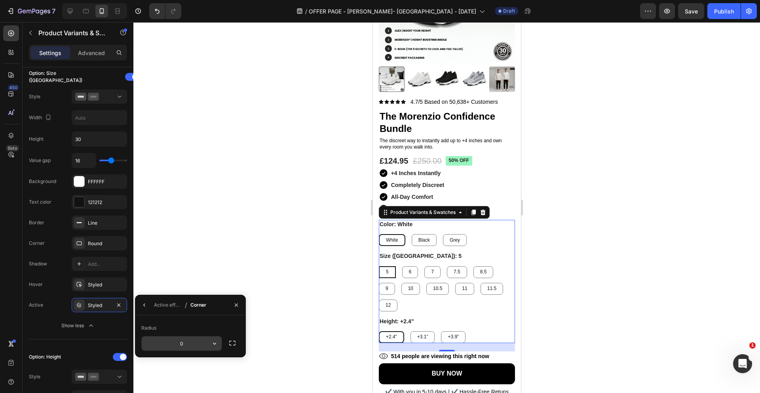
click at [0, 0] on input "0" at bounding box center [0, 0] width 0 height 0
paste input "8"
type input "8"
click at [211, 257] on div at bounding box center [446, 207] width 627 height 371
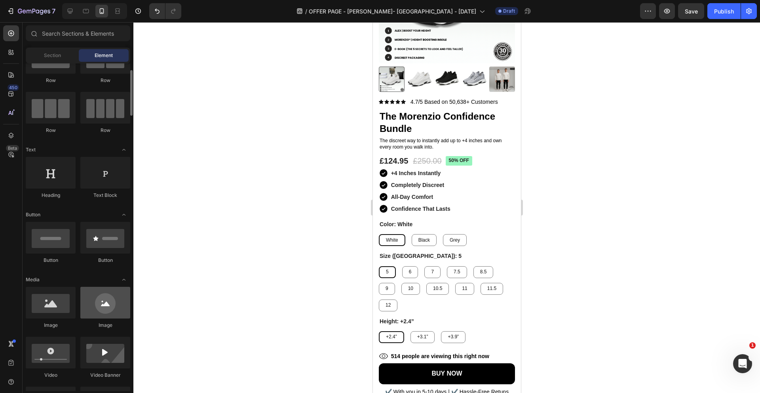
scroll to position [48, 0]
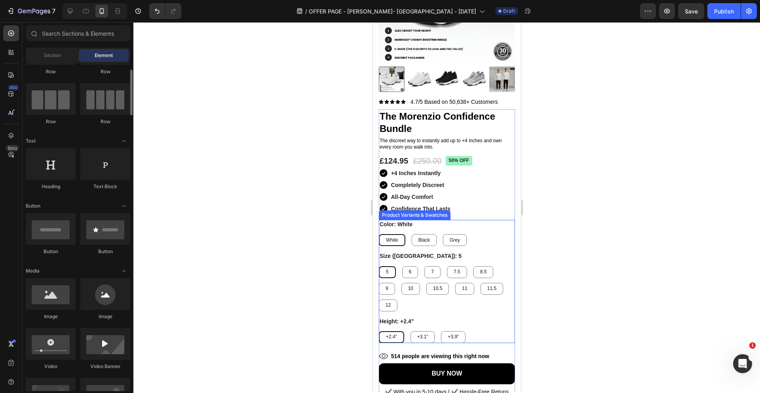
click at [400, 319] on legend "Height: +2.4”" at bounding box center [397, 321] width 36 height 9
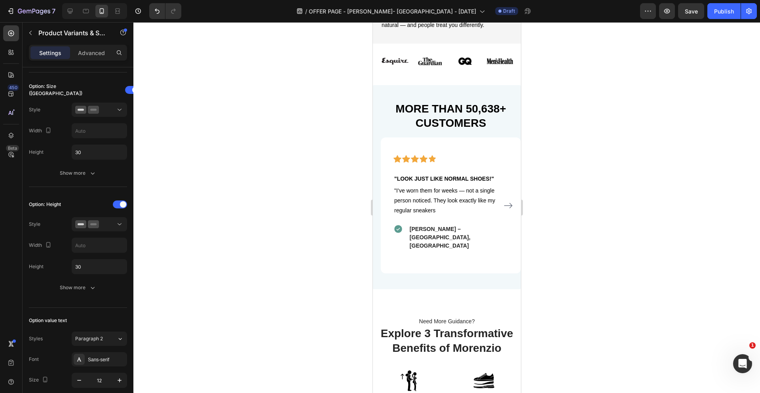
scroll to position [562, 0]
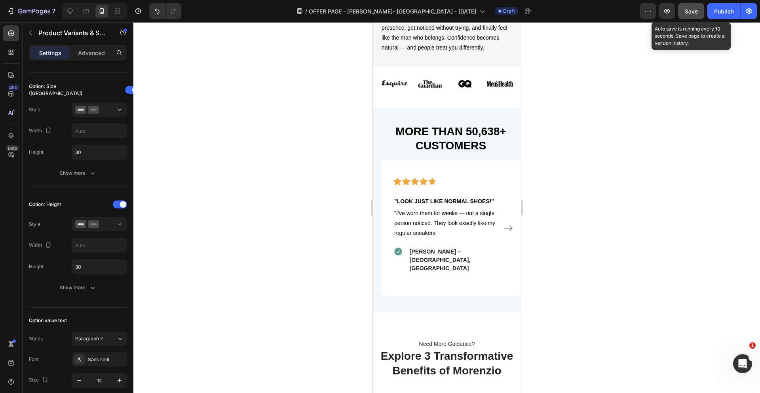
click at [695, 17] on button "Save" at bounding box center [691, 11] width 26 height 16
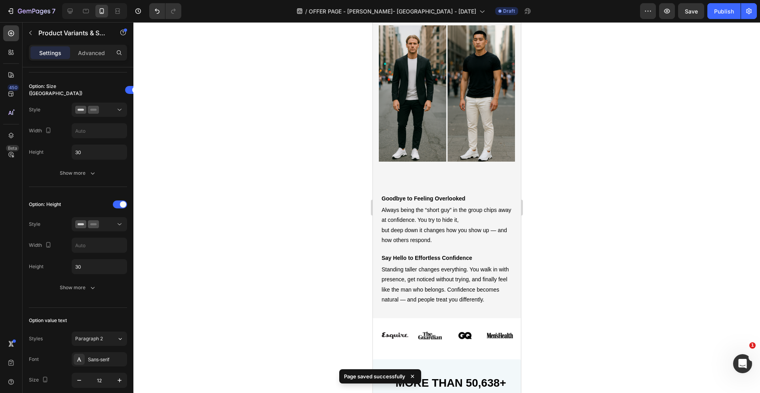
scroll to position [506, 0]
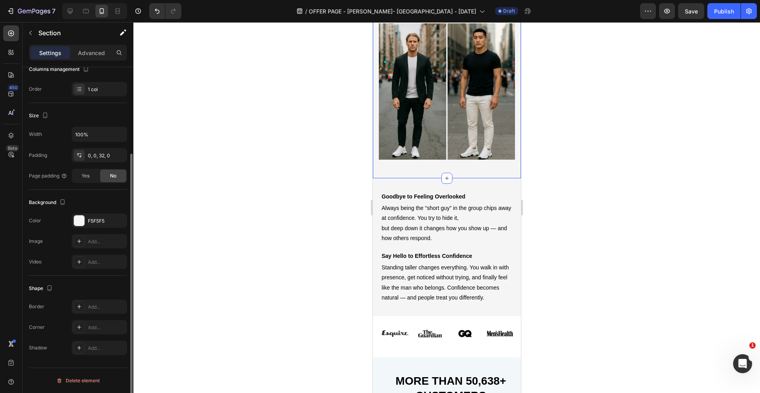
click at [428, 169] on div "Confidence Starts the Moment You Stand Taller Heading Morenzio shoes add up to …" at bounding box center [447, 31] width 148 height 293
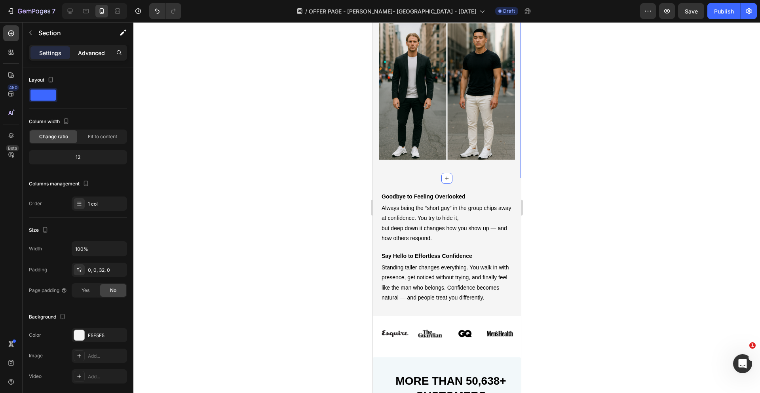
click at [84, 58] on div "Advanced" at bounding box center [92, 52] width 40 height 13
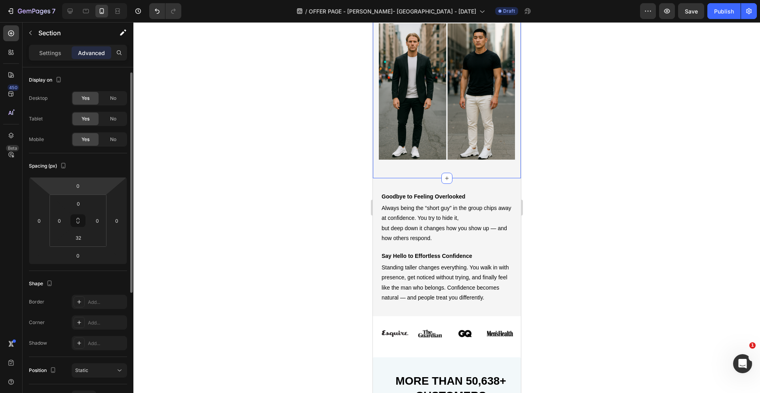
scroll to position [18, 0]
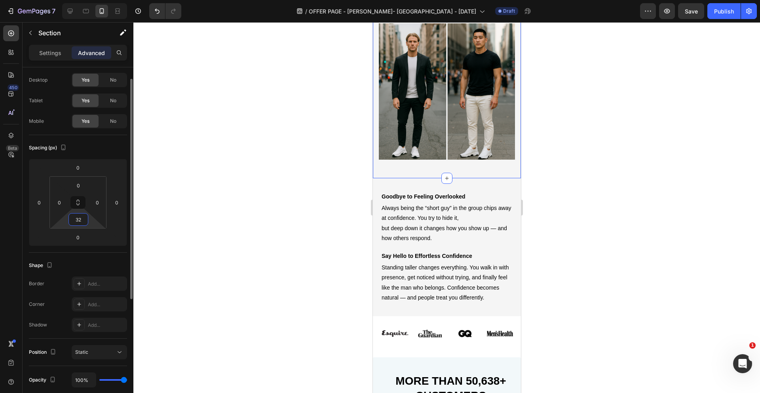
click at [83, 218] on input "32" at bounding box center [78, 219] width 16 height 12
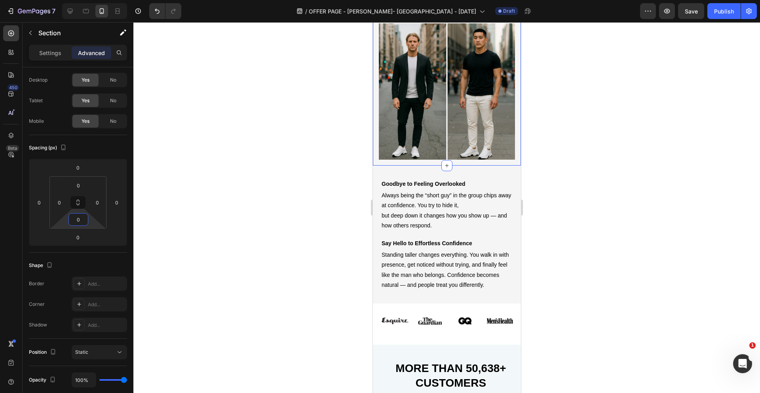
click at [267, 189] on div at bounding box center [446, 207] width 627 height 371
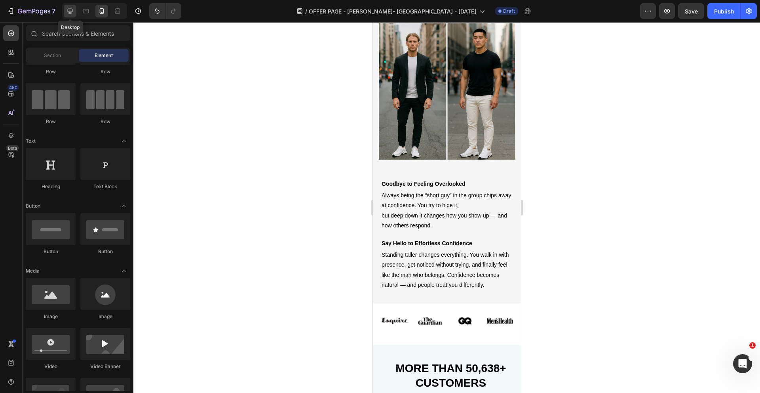
click at [72, 10] on icon at bounding box center [70, 11] width 5 height 5
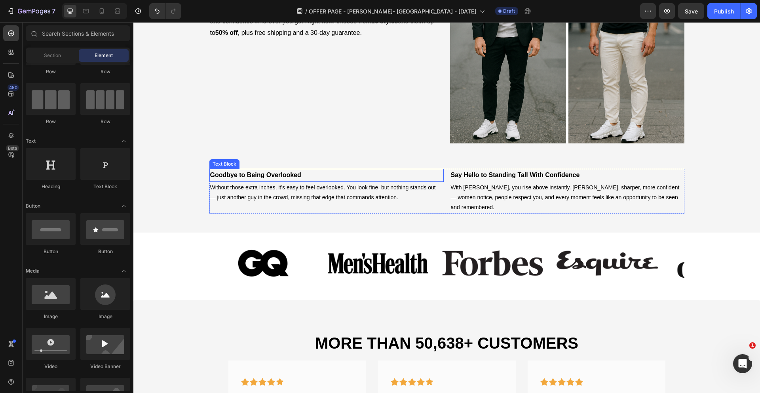
scroll to position [530, 0]
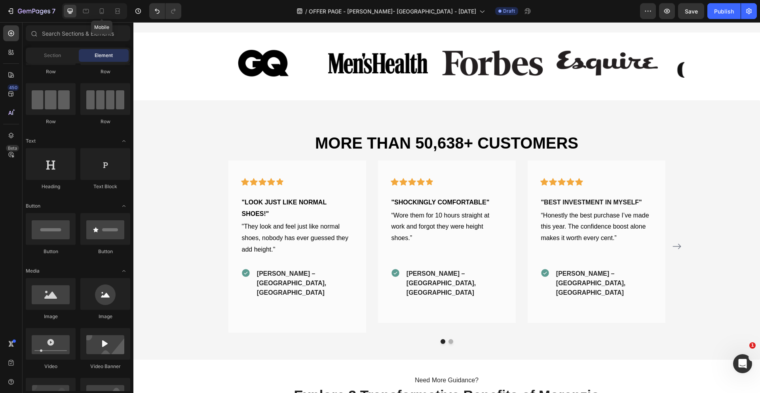
click at [102, 11] on icon at bounding box center [102, 11] width 8 height 8
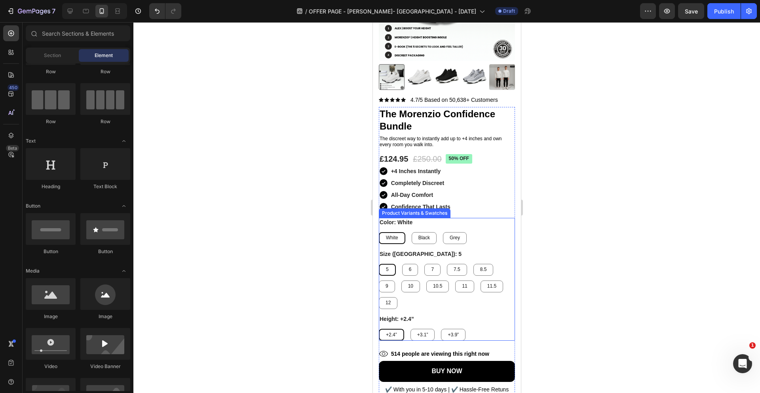
scroll to position [1919, 0]
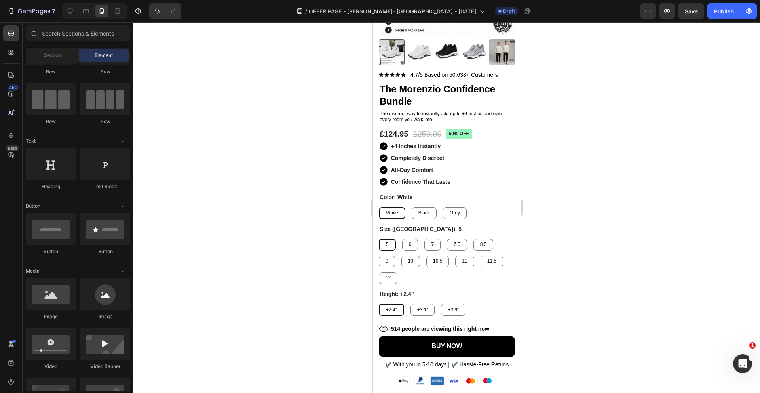
click at [613, 64] on div at bounding box center [446, 207] width 627 height 371
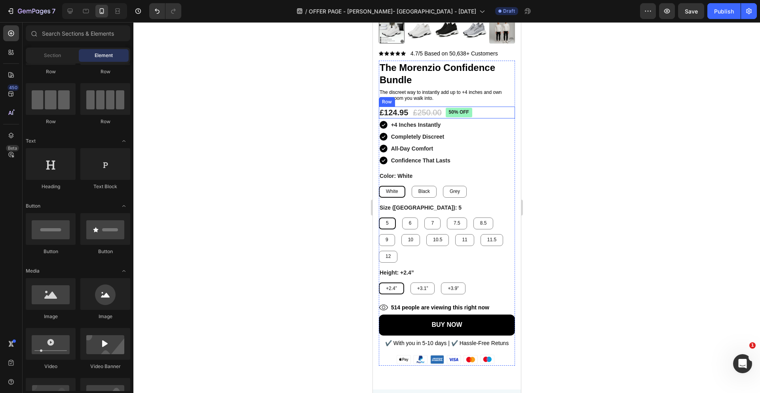
click at [476, 110] on div "£124.95 Product Price Product Price £250.00 Product Price Product Price 50% off…" at bounding box center [447, 113] width 136 height 12
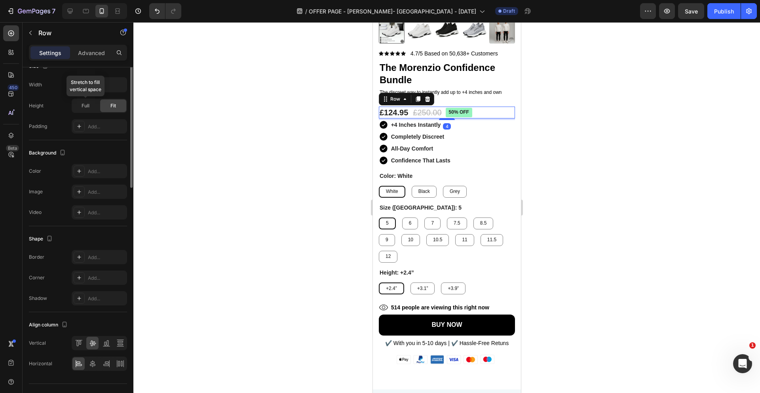
scroll to position [205, 0]
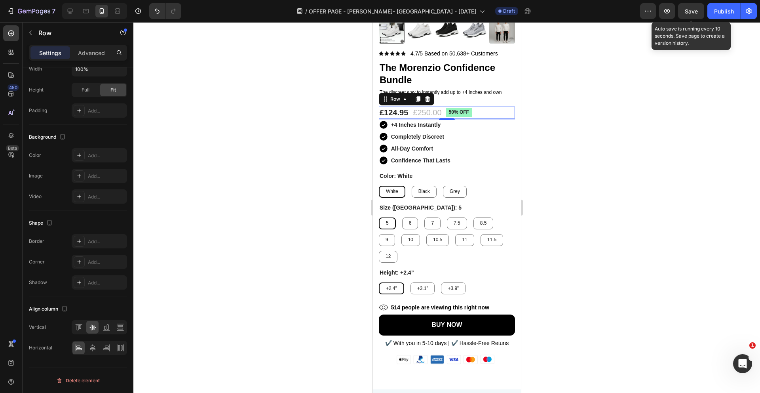
click at [696, 15] on div "Save" at bounding box center [691, 11] width 13 height 8
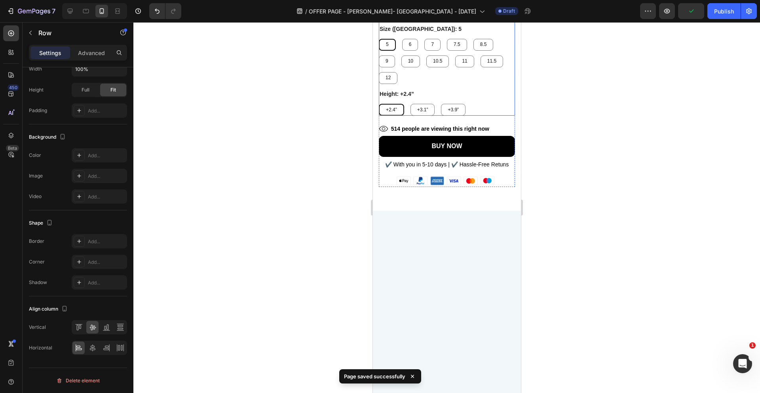
scroll to position [1662, 0]
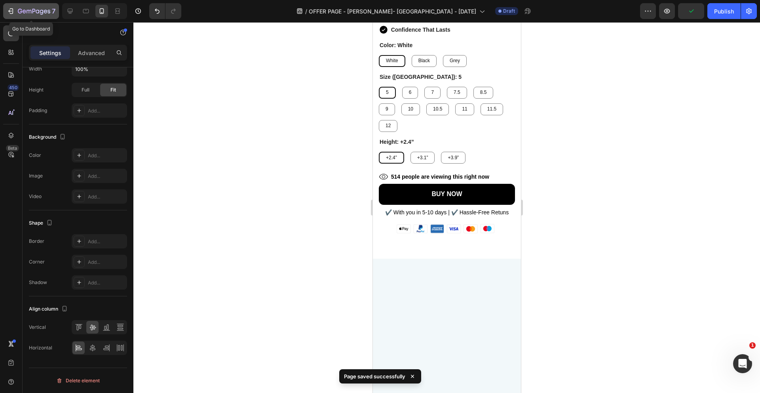
click at [40, 6] on button "7" at bounding box center [31, 11] width 56 height 16
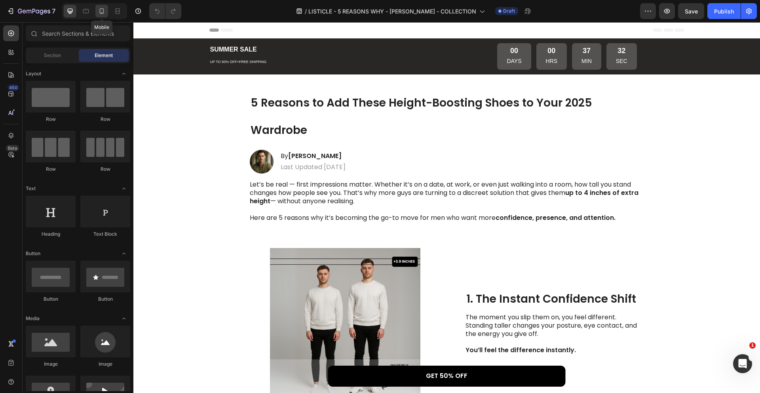
click at [103, 13] on icon at bounding box center [102, 11] width 4 height 6
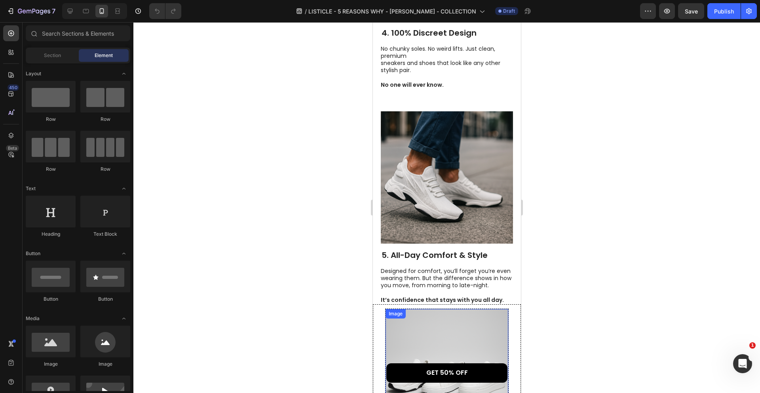
scroll to position [952, 0]
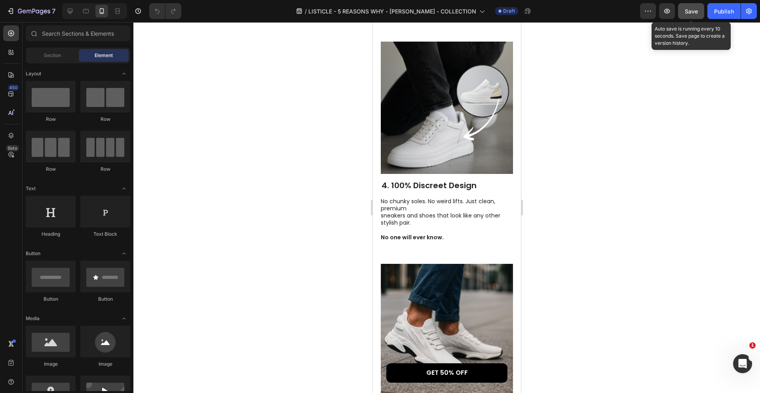
click at [699, 15] on button "Save" at bounding box center [691, 11] width 26 height 16
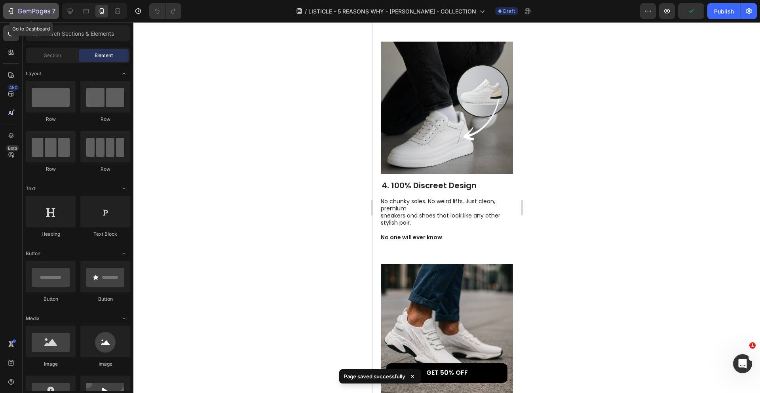
click at [40, 11] on icon "button" at bounding box center [34, 11] width 32 height 7
